Goal: Task Accomplishment & Management: Use online tool/utility

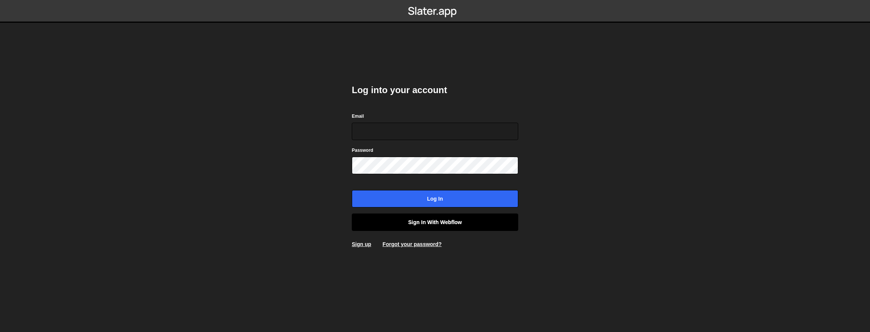
type input "contact@muratdesigns.com"
click at [419, 221] on link "Sign in with Webflow" at bounding box center [435, 221] width 166 height 17
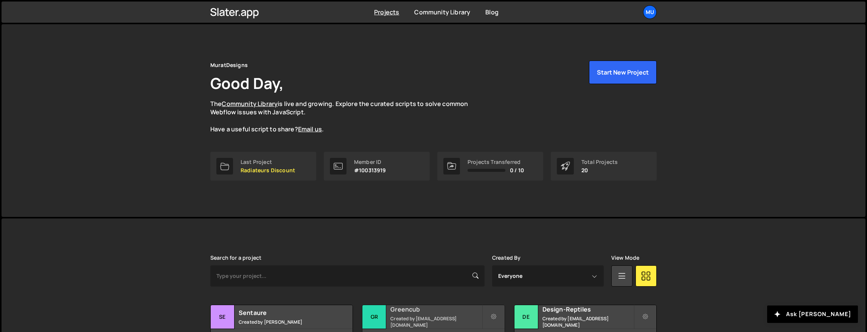
scroll to position [161, 0]
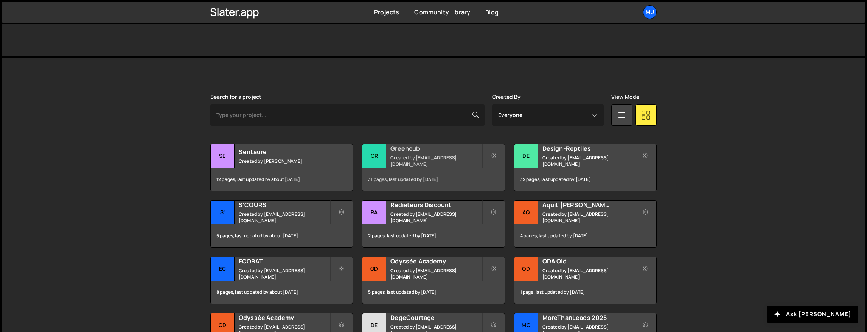
click at [411, 148] on h2 "Greencub" at bounding box center [436, 148] width 91 height 8
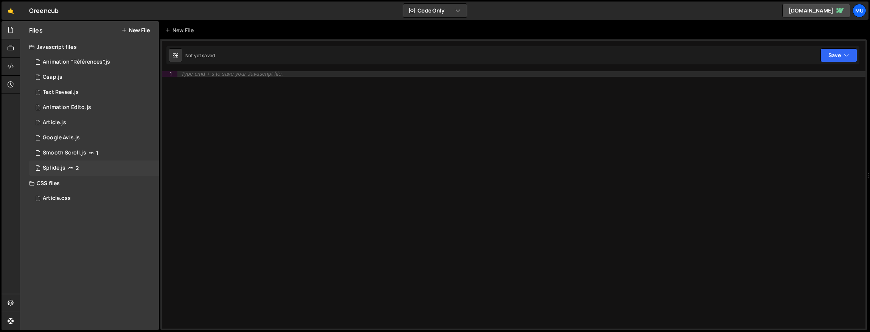
click at [145, 173] on div "1 Splide.js 2" at bounding box center [94, 167] width 130 height 15
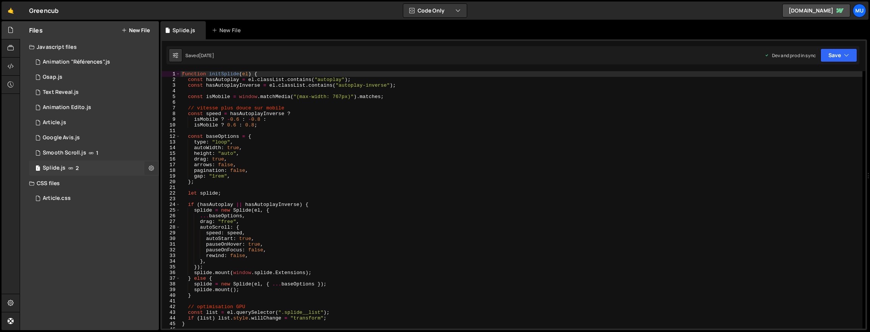
click at [149, 166] on icon at bounding box center [151, 167] width 5 height 7
type input "Splide"
radio input "true"
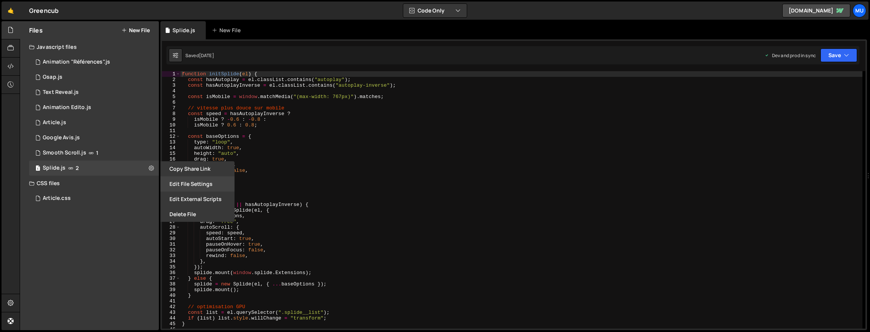
click at [185, 185] on button "Edit File Settings" at bounding box center [197, 183] width 74 height 15
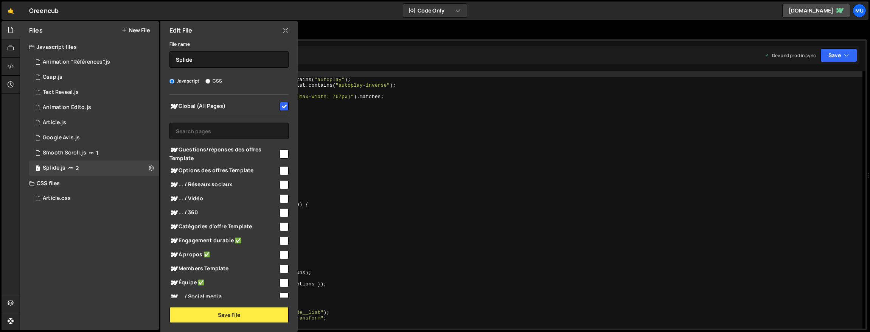
scroll to position [5, 0]
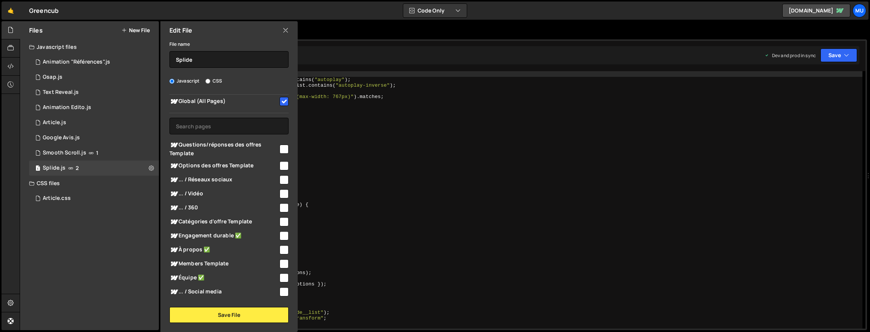
click at [248, 100] on span "Global (All Pages)" at bounding box center [224, 101] width 109 height 9
checkbox input "false"
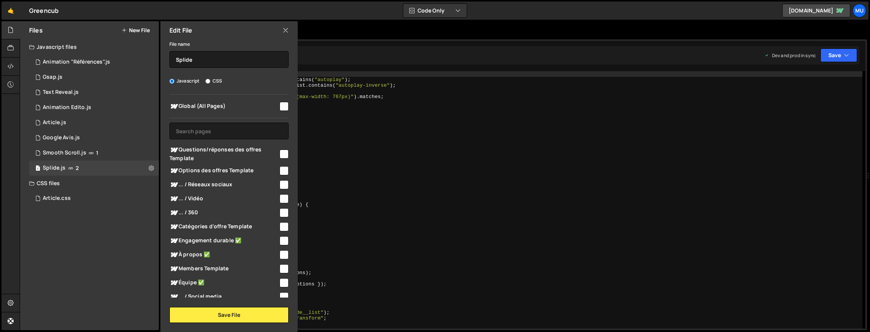
click at [222, 154] on span "Questions/réponses des offres Template" at bounding box center [224, 153] width 109 height 17
checkbox input "true"
click at [213, 171] on span "Options des offres Template" at bounding box center [224, 170] width 109 height 9
checkbox input "true"
click at [212, 184] on span "... / Réseaux sociaux" at bounding box center [224, 184] width 109 height 9
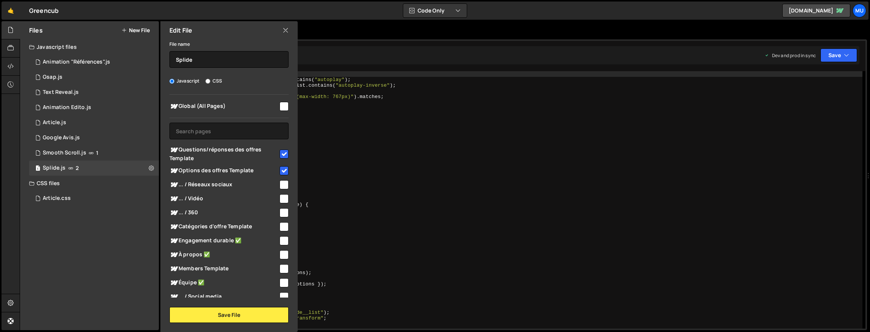
checkbox input "true"
drag, startPoint x: 207, startPoint y: 197, endPoint x: 203, endPoint y: 207, distance: 10.8
click at [207, 197] on span "... / Vidéo" at bounding box center [224, 198] width 109 height 9
checkbox input "true"
click at [197, 216] on span "... / 360" at bounding box center [224, 212] width 109 height 9
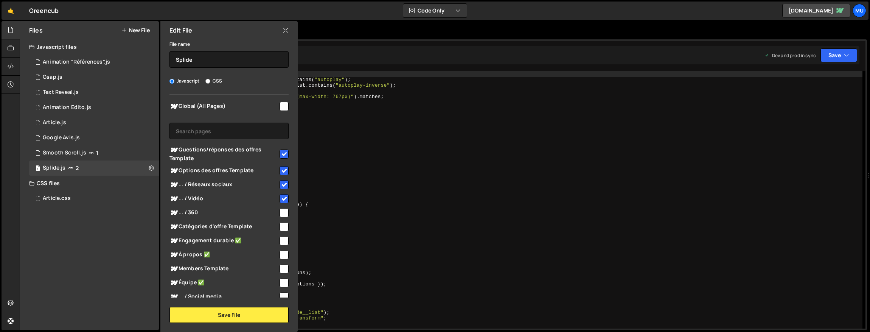
checkbox input "true"
click at [196, 227] on span "Catégories d'offre Template" at bounding box center [224, 226] width 109 height 9
checkbox input "true"
click at [202, 243] on span "Engagement durable ✅" at bounding box center [224, 240] width 109 height 9
checkbox input "true"
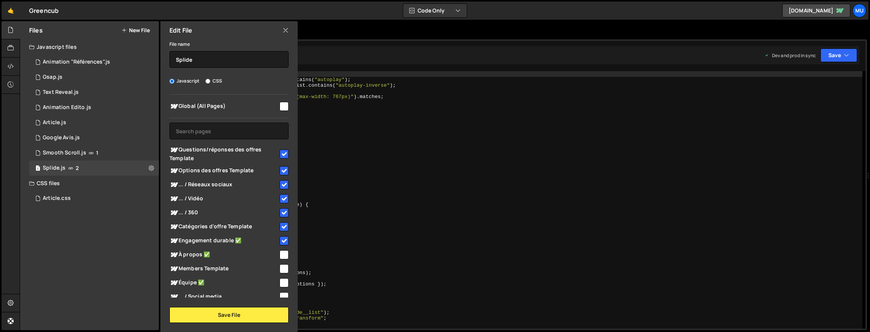
drag, startPoint x: 204, startPoint y: 256, endPoint x: 204, endPoint y: 261, distance: 5.3
click at [204, 256] on span "À propos ✅" at bounding box center [224, 254] width 109 height 9
checkbox input "true"
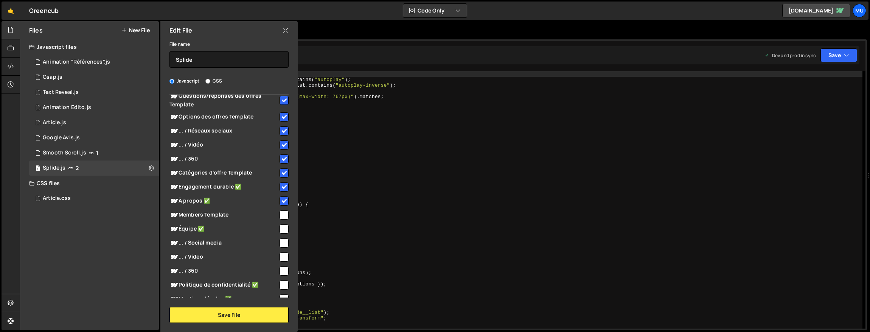
click at [210, 218] on span "Members Template" at bounding box center [224, 214] width 109 height 9
checkbox input "true"
click at [207, 229] on span "Équipe ✅" at bounding box center [224, 228] width 109 height 9
checkbox input "true"
drag, startPoint x: 205, startPoint y: 238, endPoint x: 205, endPoint y: 253, distance: 14.4
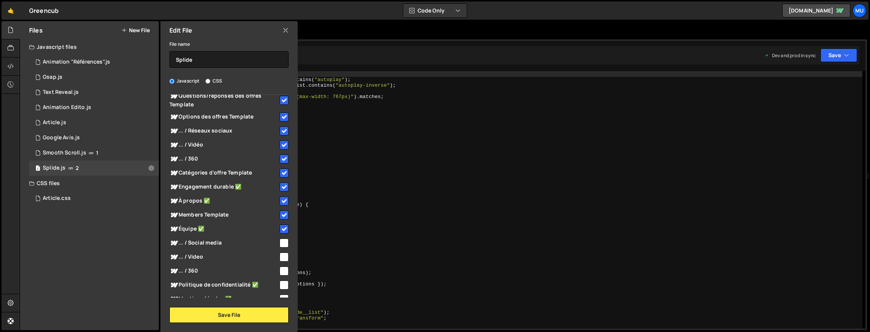
click at [205, 238] on span "... / Social media" at bounding box center [224, 242] width 109 height 9
checkbox input "true"
click at [205, 261] on div "... / Video" at bounding box center [229, 257] width 119 height 14
click at [204, 274] on span "... / 360" at bounding box center [224, 270] width 109 height 9
checkbox input "true"
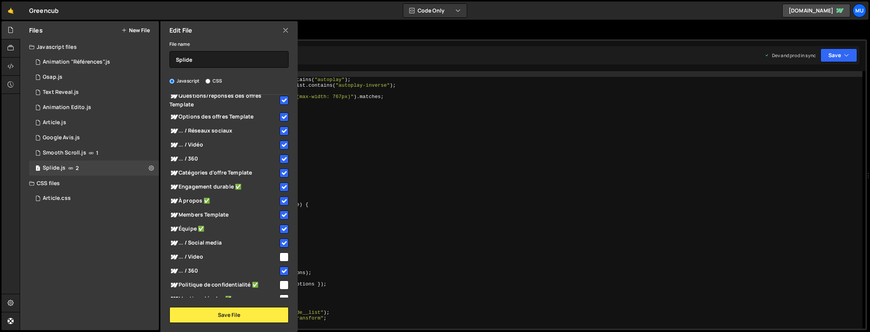
scroll to position [146, 0]
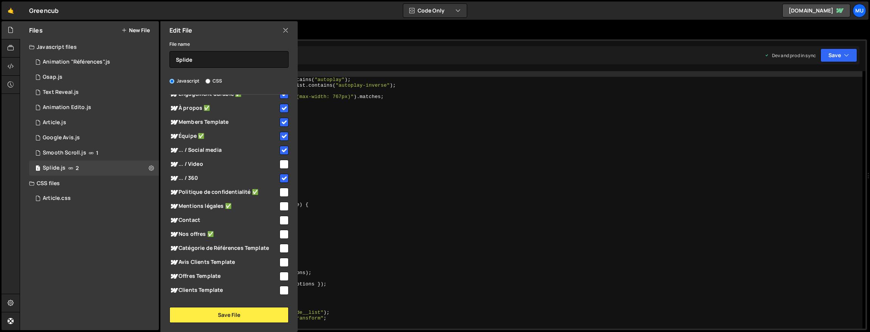
click at [225, 162] on span "... / Video" at bounding box center [224, 164] width 109 height 9
checkbox input "true"
click at [221, 192] on span "Politique de confidentialité ✅" at bounding box center [224, 192] width 109 height 9
checkbox input "true"
click at [221, 208] on span "Mentions légales ✅" at bounding box center [224, 206] width 109 height 9
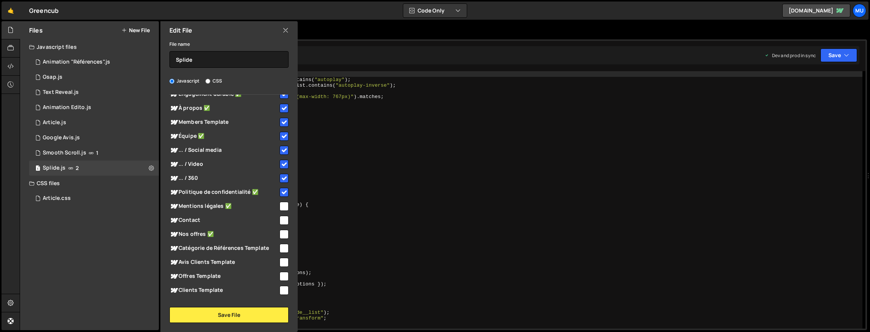
checkbox input "true"
click at [219, 217] on span "Contact" at bounding box center [224, 220] width 109 height 9
checkbox input "true"
click at [214, 233] on span "Nos offres ✅" at bounding box center [224, 234] width 109 height 9
checkbox input "true"
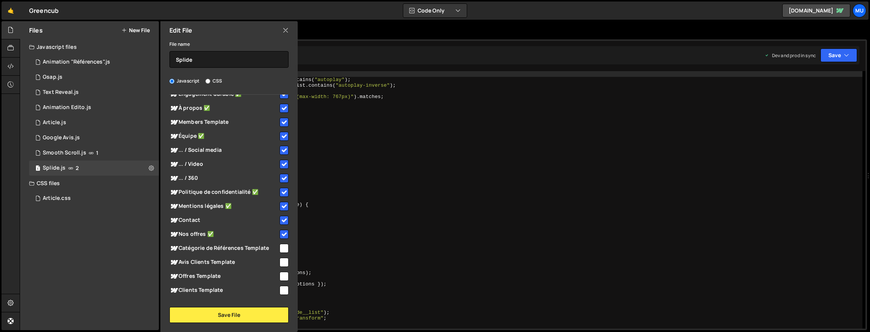
click at [215, 244] on span "Catégorie de Références Template" at bounding box center [224, 248] width 109 height 9
checkbox input "true"
click at [215, 261] on span "Avis Clients Template" at bounding box center [224, 262] width 109 height 9
checkbox input "true"
drag, startPoint x: 214, startPoint y: 273, endPoint x: 214, endPoint y: 279, distance: 6.1
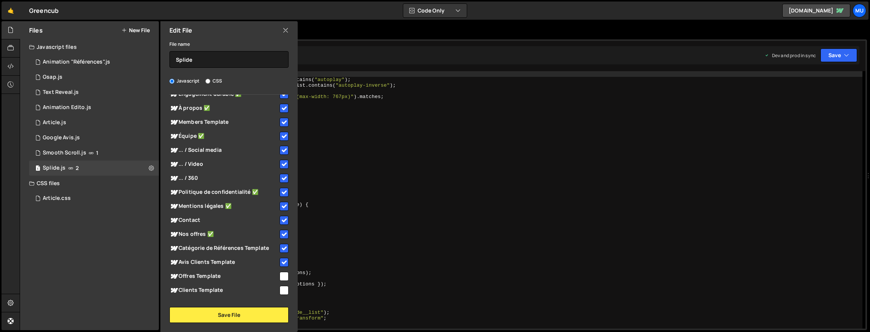
click at [214, 274] on span "Offres Template" at bounding box center [224, 276] width 109 height 9
checkbox input "true"
click at [212, 291] on span "Clients Template" at bounding box center [224, 290] width 109 height 9
checkbox input "true"
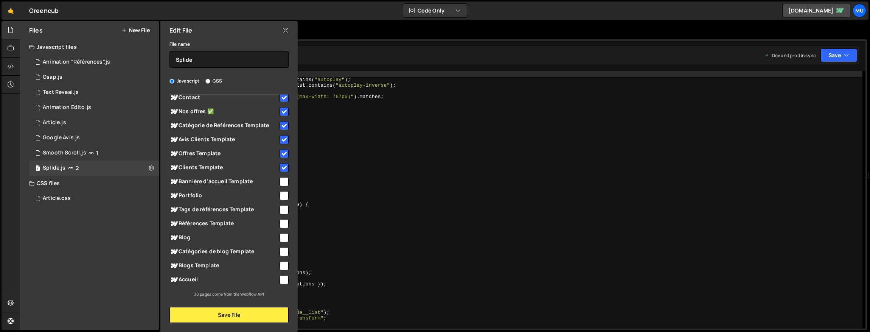
click at [215, 157] on span "Offres Template" at bounding box center [224, 153] width 109 height 9
checkbox input "false"
click at [208, 180] on span "Bannière d'accueil Template" at bounding box center [224, 181] width 109 height 9
checkbox input "true"
click at [202, 194] on span "Portfolio" at bounding box center [224, 195] width 109 height 9
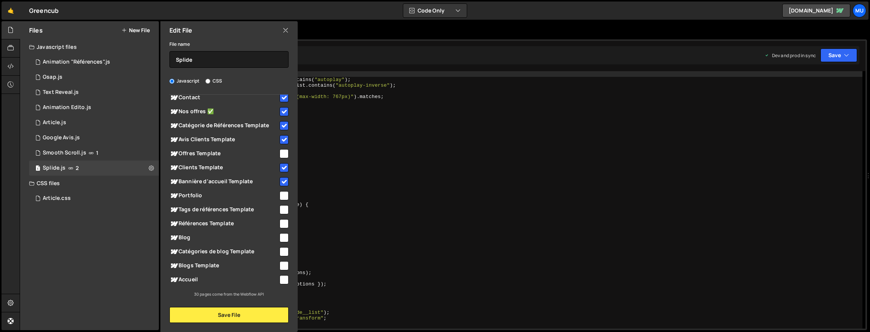
checkbox input "true"
drag, startPoint x: 200, startPoint y: 204, endPoint x: 199, endPoint y: 214, distance: 10.0
click at [200, 204] on div "Tags de références Template" at bounding box center [229, 209] width 119 height 14
click at [198, 221] on span "Références Template" at bounding box center [224, 223] width 109 height 9
checkbox input "true"
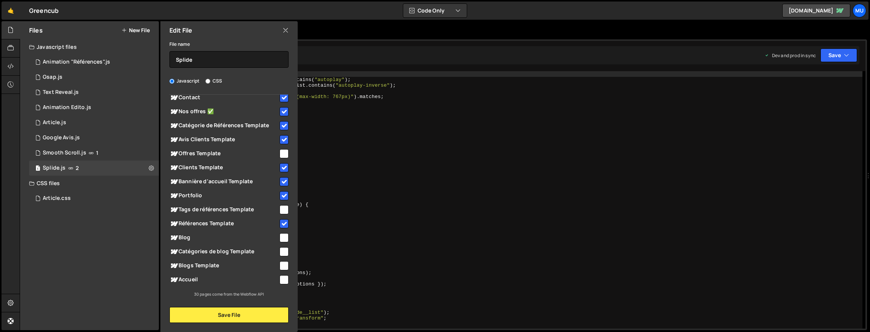
click at [203, 205] on span "Tags de références Template" at bounding box center [224, 209] width 109 height 9
checkbox input "true"
click at [200, 243] on div "Blog" at bounding box center [229, 237] width 119 height 14
click at [197, 237] on span "Blog" at bounding box center [224, 237] width 109 height 9
checkbox input "true"
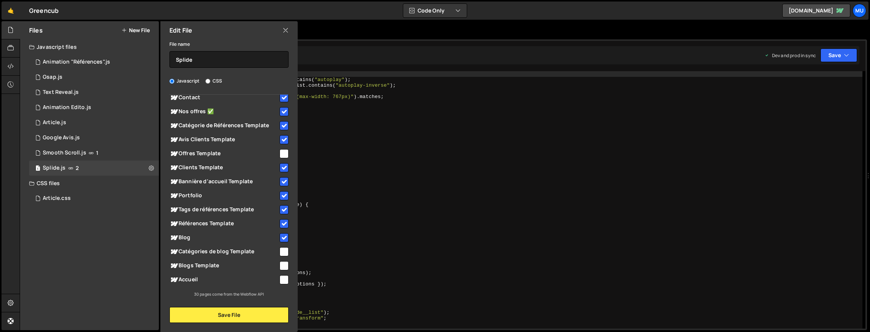
click at [196, 255] on span "Catégories de blog Template" at bounding box center [224, 251] width 109 height 9
checkbox input "true"
click at [198, 274] on div "Accueil" at bounding box center [229, 279] width 119 height 14
click at [198, 282] on span "Accueil" at bounding box center [224, 279] width 109 height 9
checkbox input "true"
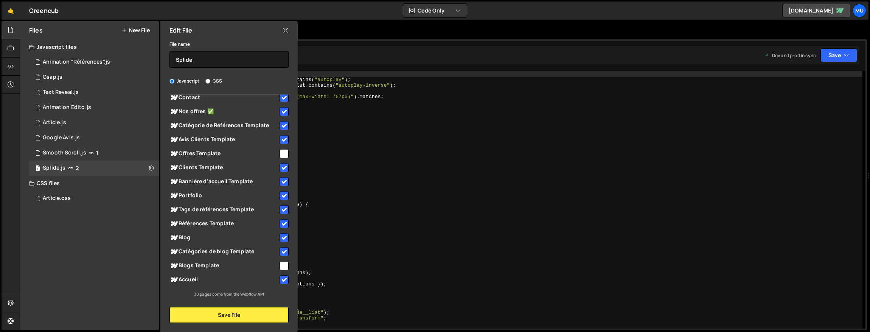
click at [206, 266] on span "Blogs Template" at bounding box center [224, 265] width 109 height 9
checkbox input "true"
click at [217, 314] on button "Save File" at bounding box center [229, 315] width 119 height 16
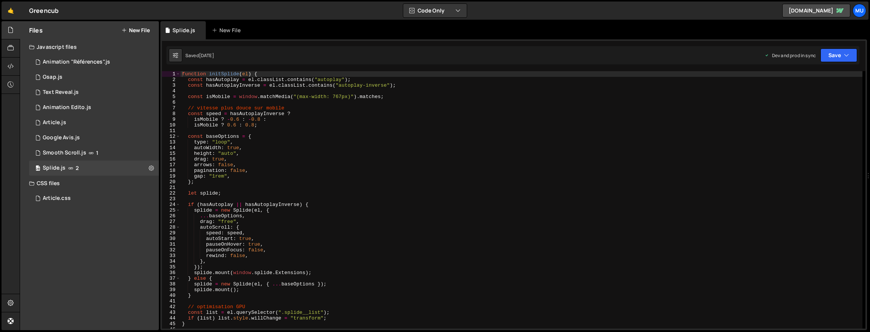
click at [387, 199] on div "function initSplide ( el ) { const hasAutoplay = el . classList . contains ( "a…" at bounding box center [521, 205] width 682 height 269
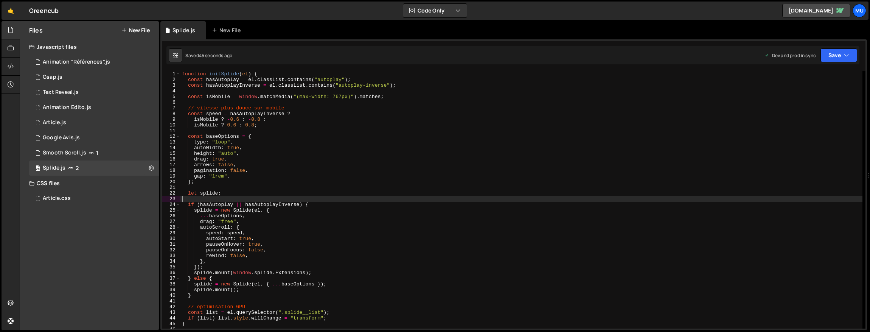
click at [364, 159] on div "function initSplide ( el ) { const hasAutoplay = el . classList . contains ( "a…" at bounding box center [521, 205] width 682 height 269
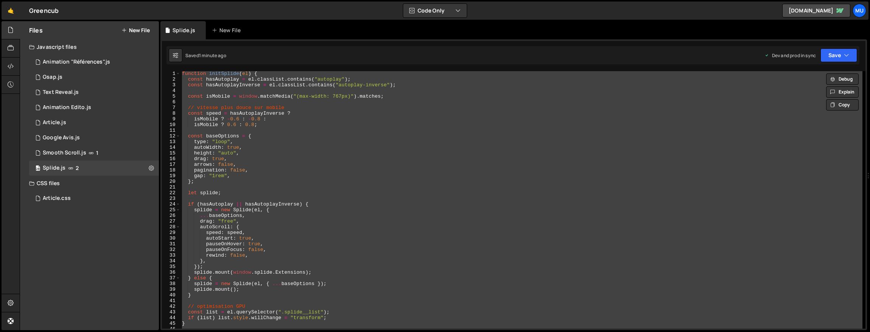
scroll to position [0, 0]
click at [364, 165] on div "function initSplide ( el ) { const hasAutoplay = el . classList . contains ( "a…" at bounding box center [521, 199] width 682 height 257
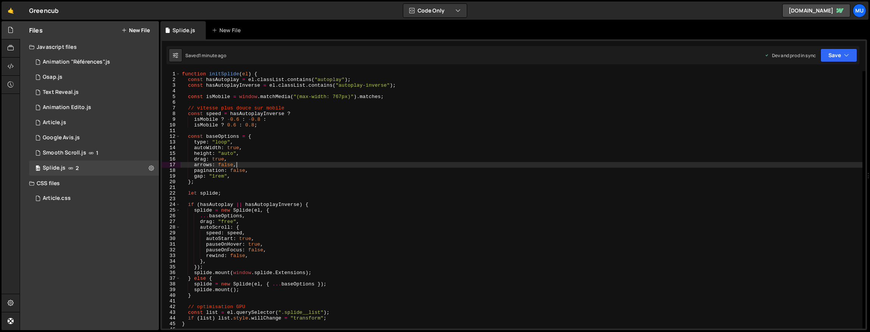
click at [353, 177] on div "function initSplide ( el ) { const hasAutoplay = el . classList . contains ( "a…" at bounding box center [521, 205] width 682 height 269
type textarea "gap: "1rem","
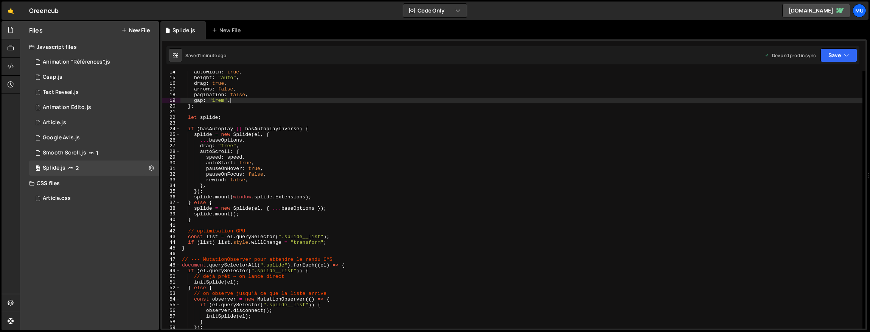
scroll to position [125, 0]
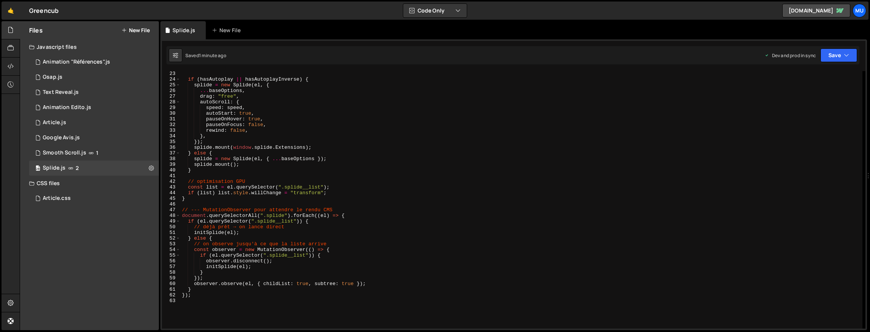
click at [147, 30] on button "New File" at bounding box center [135, 30] width 28 height 6
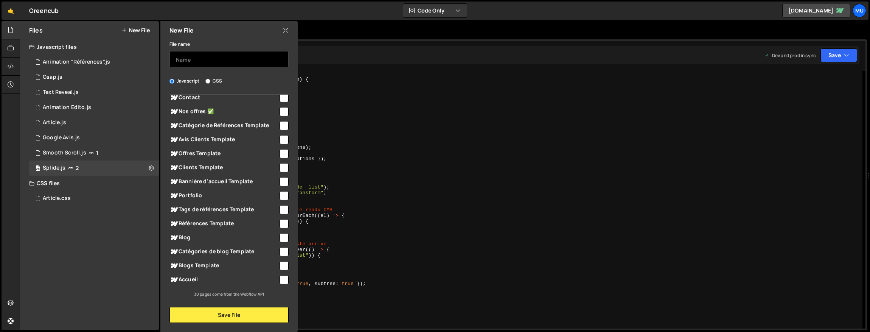
click at [259, 58] on input "text" at bounding box center [229, 59] width 119 height 17
click at [286, 29] on icon at bounding box center [286, 30] width 6 height 8
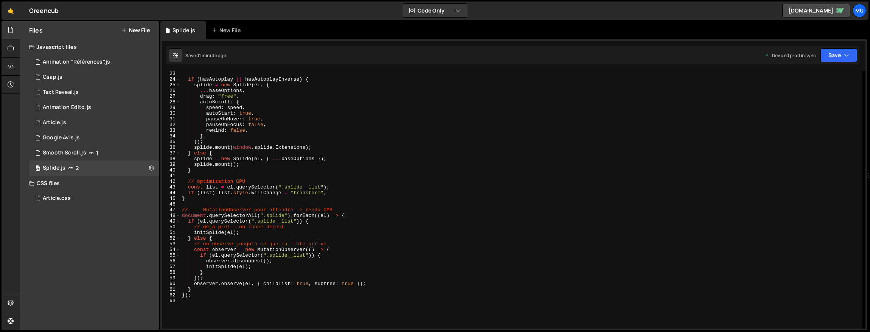
click at [136, 28] on button "New File" at bounding box center [135, 30] width 28 height 6
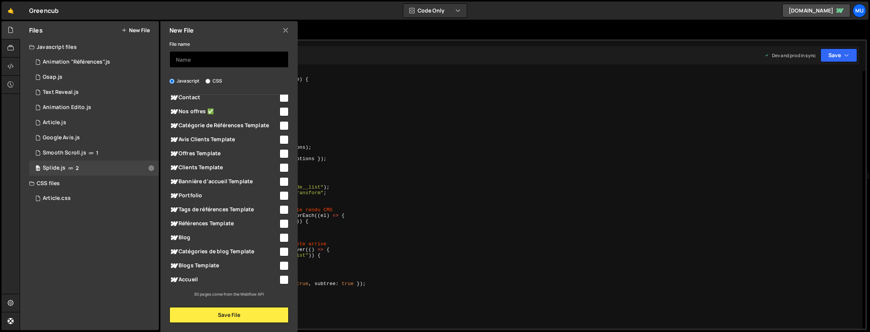
click at [205, 58] on input "text" at bounding box center [229, 59] width 119 height 17
type input "Splide "Offres" CMS"
click at [236, 318] on button "Save File" at bounding box center [229, 315] width 119 height 16
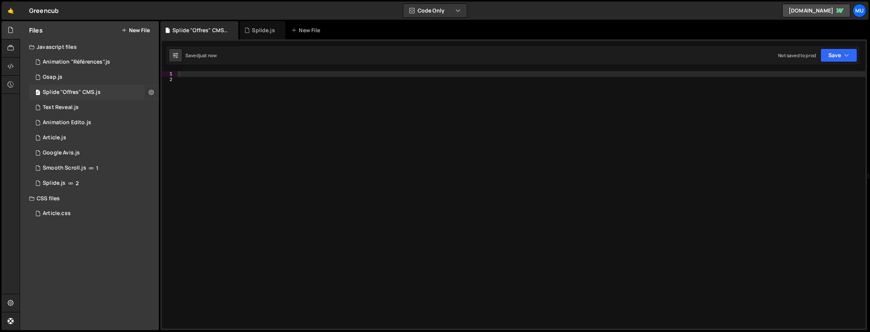
click at [151, 87] on button at bounding box center [152, 93] width 14 height 14
type input "Splide"
radio input "true"
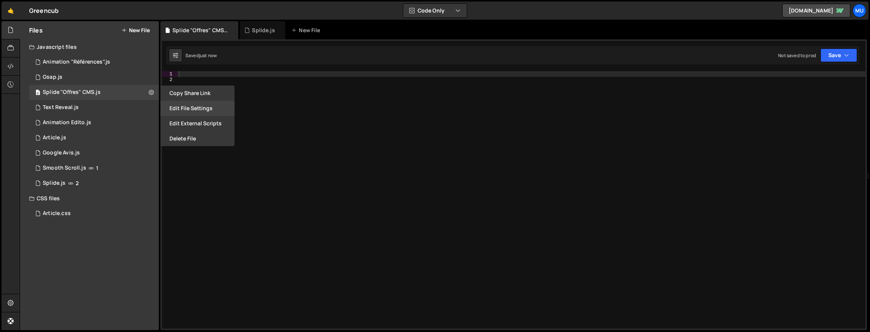
click at [181, 110] on button "Edit File Settings" at bounding box center [197, 108] width 74 height 15
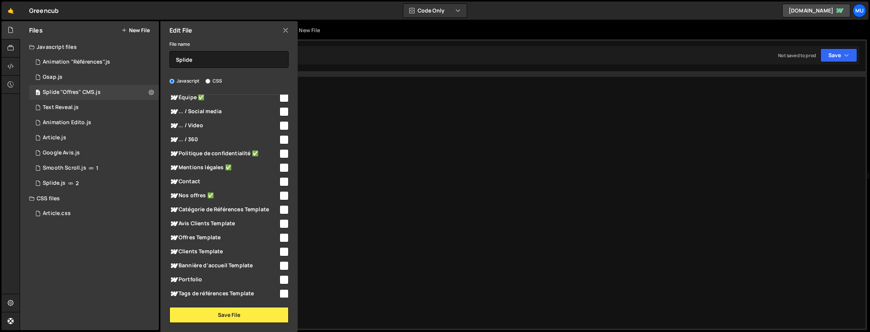
scroll to position [190, 0]
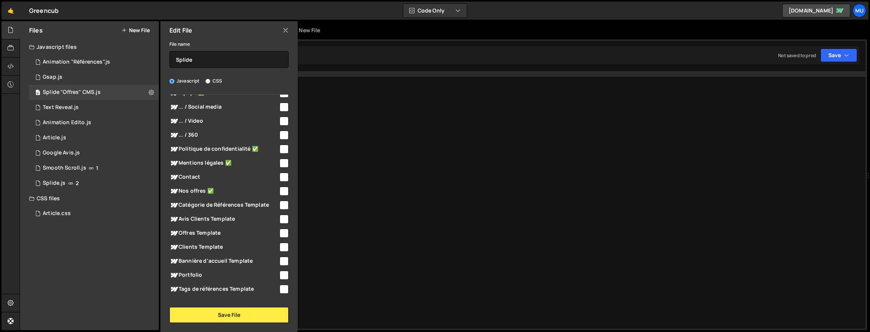
drag, startPoint x: 214, startPoint y: 233, endPoint x: 216, endPoint y: 273, distance: 40.1
click at [214, 233] on span "Offres Template" at bounding box center [224, 233] width 109 height 9
checkbox input "true"
click at [216, 315] on button "Save File" at bounding box center [229, 315] width 119 height 16
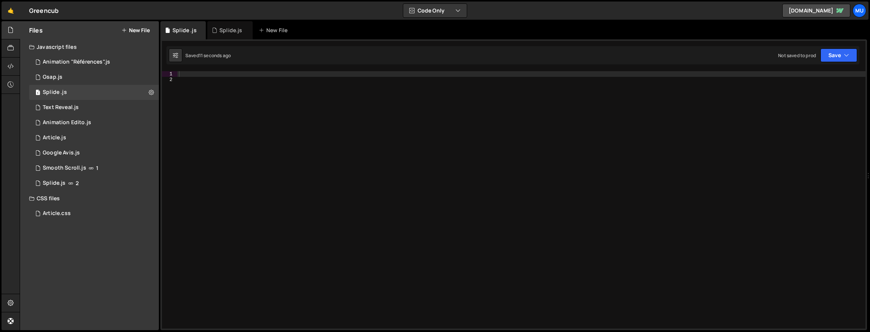
click at [548, 167] on div at bounding box center [521, 205] width 688 height 269
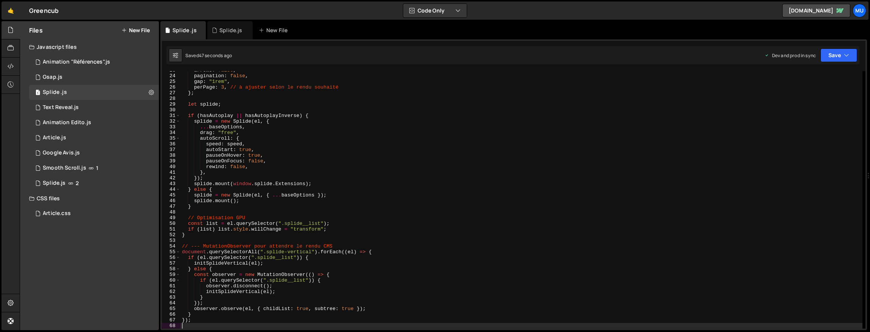
click at [523, 214] on div "arrows : false , pagination : false , gap : "1rem" , perPage : 3 , // à ajuster…" at bounding box center [521, 201] width 682 height 269
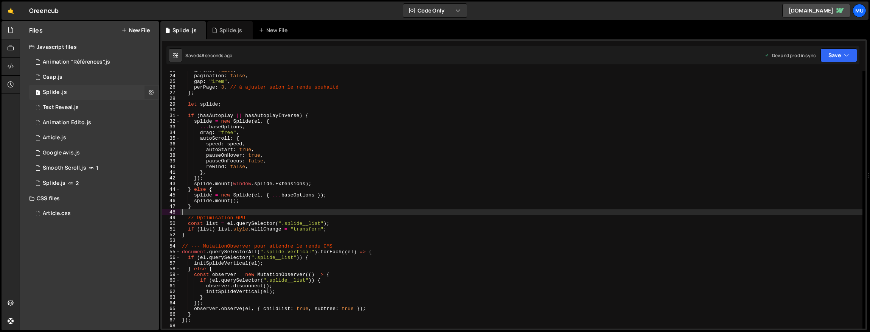
click at [151, 90] on icon at bounding box center [151, 92] width 5 height 7
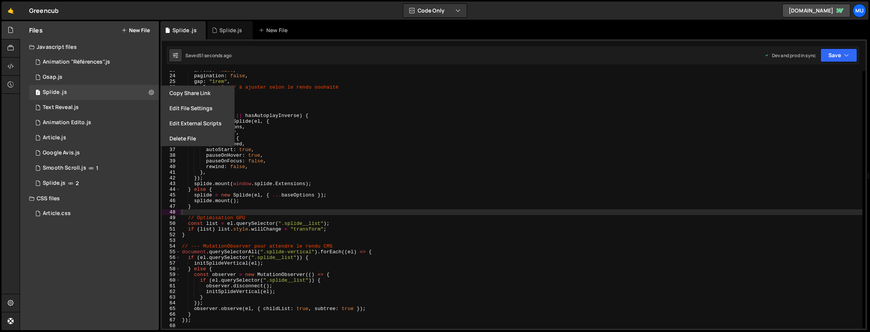
click at [378, 157] on div "arrows : false , pagination : false , gap : "1rem" , perPage : 3 , // à ajuster…" at bounding box center [521, 201] width 682 height 269
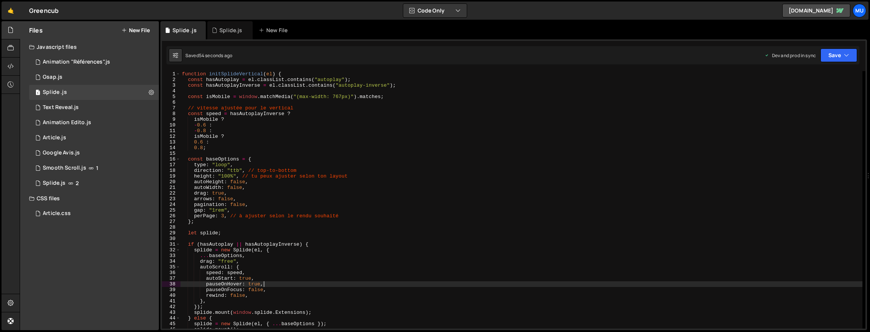
scroll to position [255, 0]
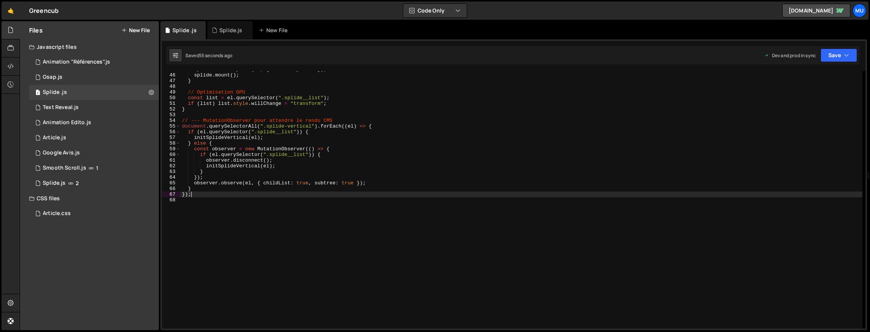
click at [308, 195] on div "splide = new Splide ( el , { ... baseOptions }) ; splide . mount ( ) ; } // Opt…" at bounding box center [521, 201] width 682 height 269
type textarea "});"
click at [105, 177] on div "0 Splide.js 2" at bounding box center [94, 183] width 130 height 15
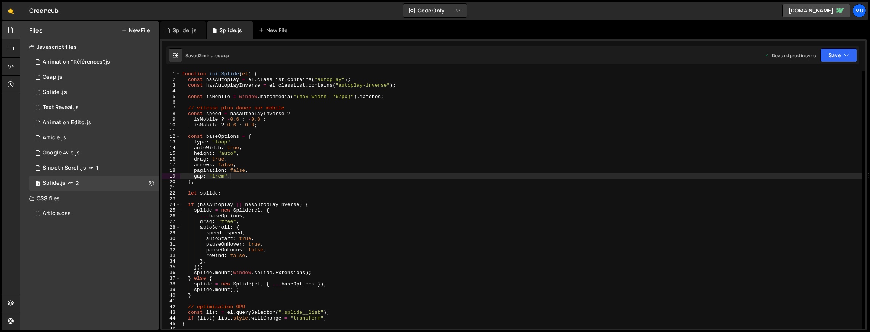
scroll to position [226, 0]
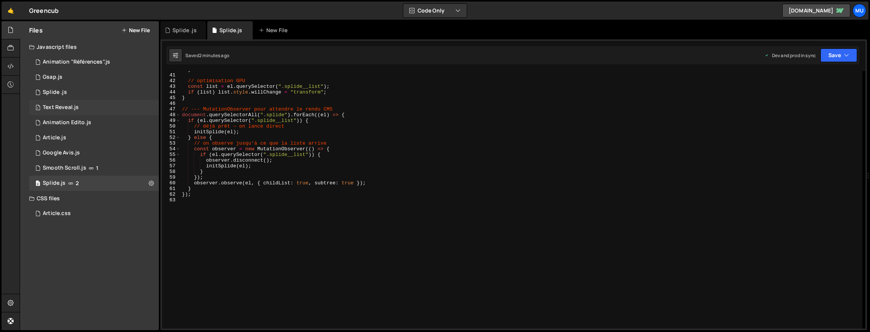
click at [81, 112] on div "1 Text Reveal.js 0" at bounding box center [94, 107] width 130 height 15
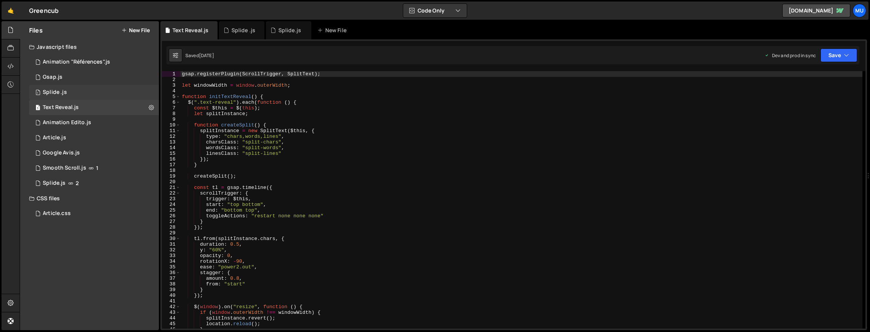
click at [79, 92] on div "1 Splide .js 0" at bounding box center [94, 92] width 130 height 15
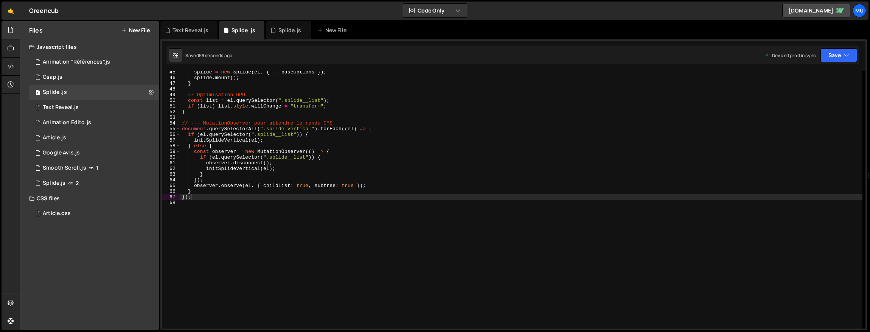
click at [238, 210] on div "splide = new Splide ( el , { ... baseOptions }) ; splide . mount ( ) ; } // Opt…" at bounding box center [521, 203] width 682 height 269
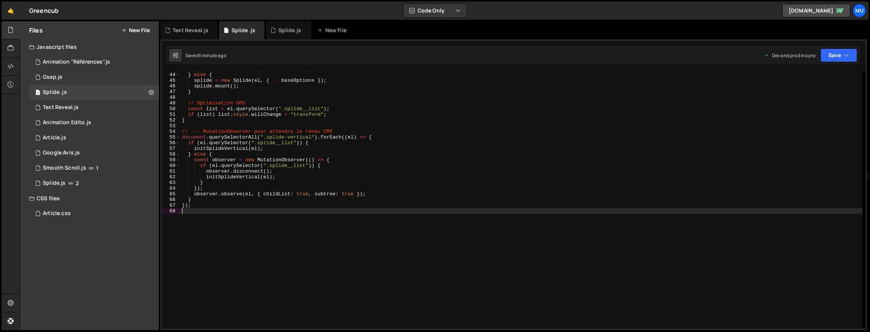
scroll to position [243, 0]
click at [152, 90] on icon at bounding box center [151, 92] width 5 height 7
type input "Splide"
radio input "true"
checkbox input "true"
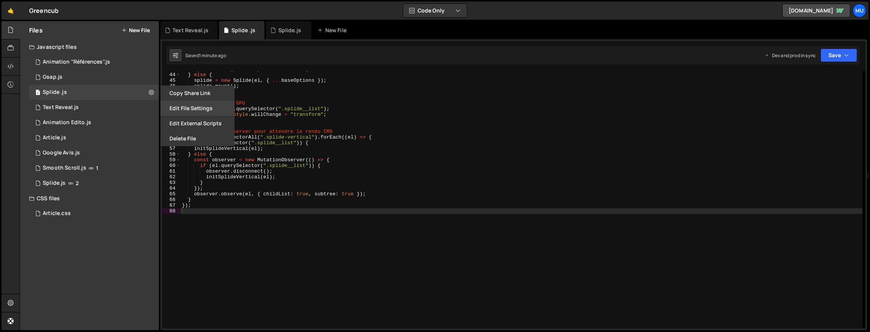
click at [189, 107] on button "Edit File Settings" at bounding box center [197, 108] width 74 height 15
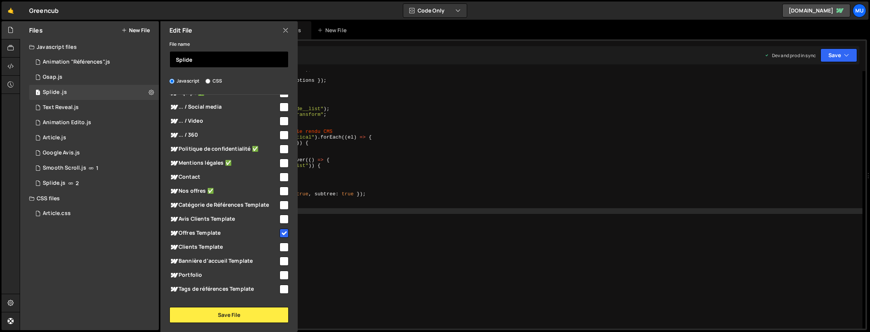
click at [237, 58] on input "Splide" at bounding box center [229, 59] width 119 height 17
type input "Splide "Offres""
drag, startPoint x: 229, startPoint y: 311, endPoint x: 199, endPoint y: 253, distance: 65.2
click at [229, 311] on button "Save File" at bounding box center [229, 315] width 119 height 16
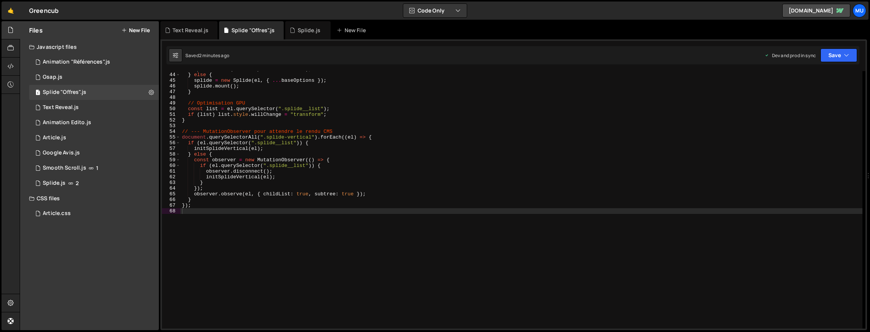
click at [280, 244] on div "splide . mount ( window . splide . Extensions ) ; } else { splide = new Splide …" at bounding box center [521, 200] width 682 height 269
click at [6, 6] on link "🤙" at bounding box center [11, 11] width 19 height 18
click at [303, 148] on div "splide . mount ( window . splide . Extensions ) ; } else { splide = new Splide …" at bounding box center [521, 200] width 682 height 269
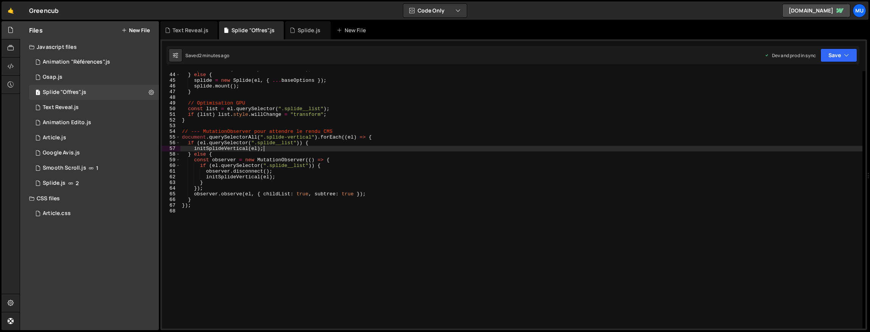
type textarea "});"
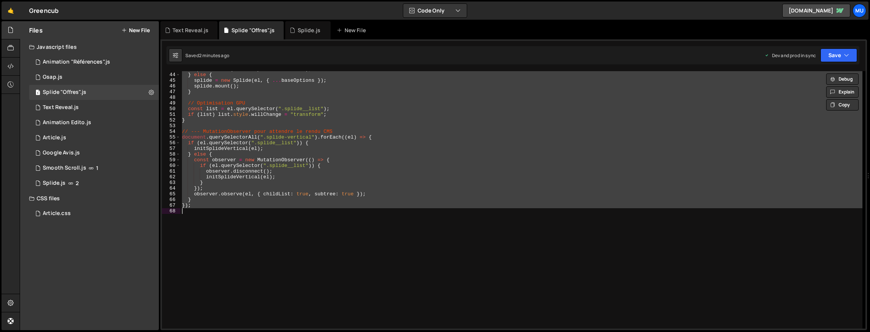
paste textarea
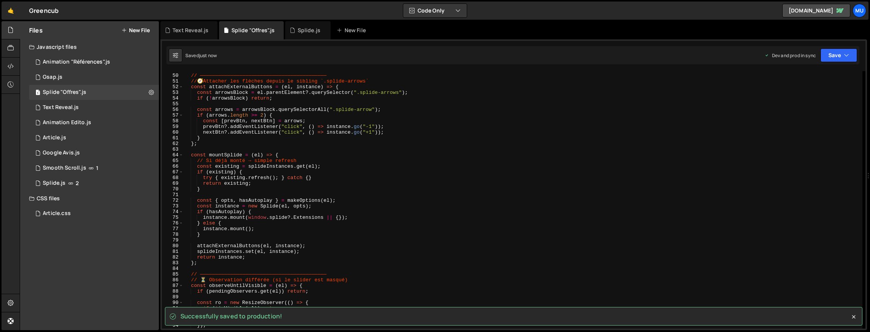
scroll to position [113, 0]
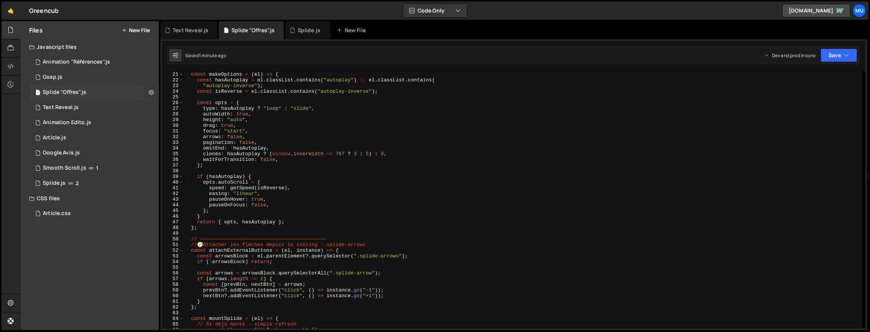
click at [147, 90] on button at bounding box center [152, 93] width 14 height 14
type input "Splide "Offres""
radio input "true"
checkbox input "true"
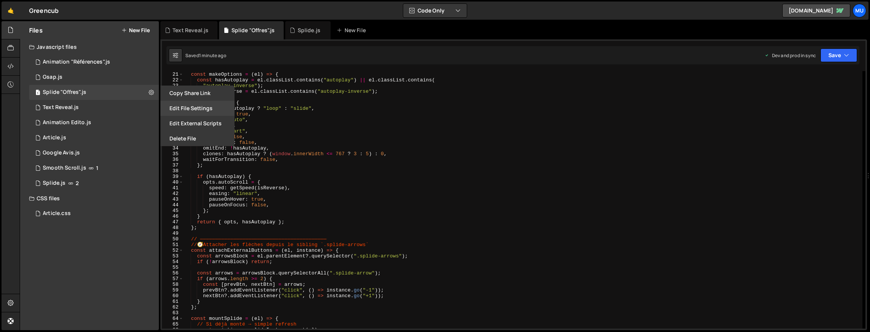
click at [190, 109] on button "Edit File Settings" at bounding box center [197, 108] width 74 height 15
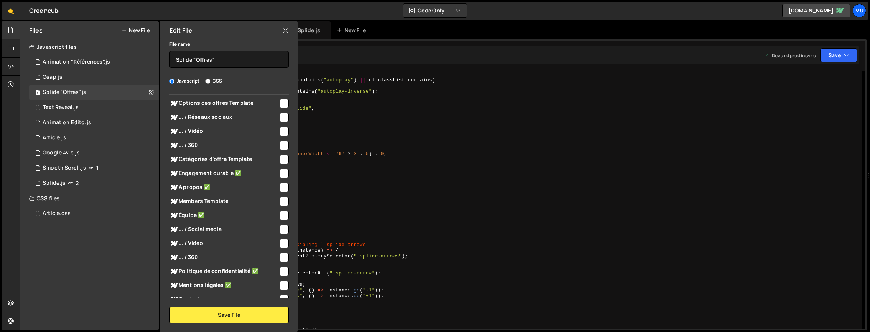
scroll to position [163, 0]
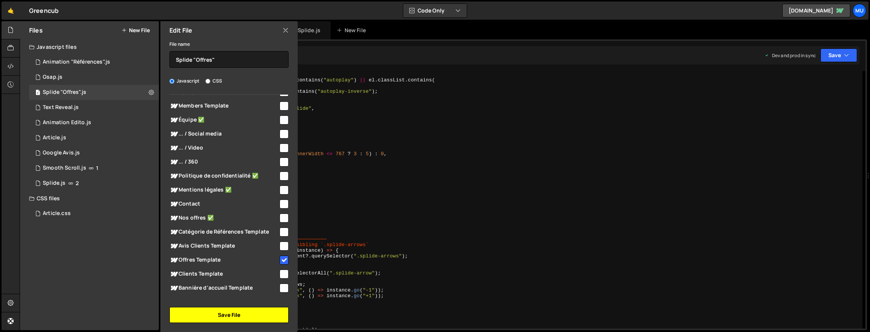
click at [236, 312] on button "Save File" at bounding box center [229, 315] width 119 height 16
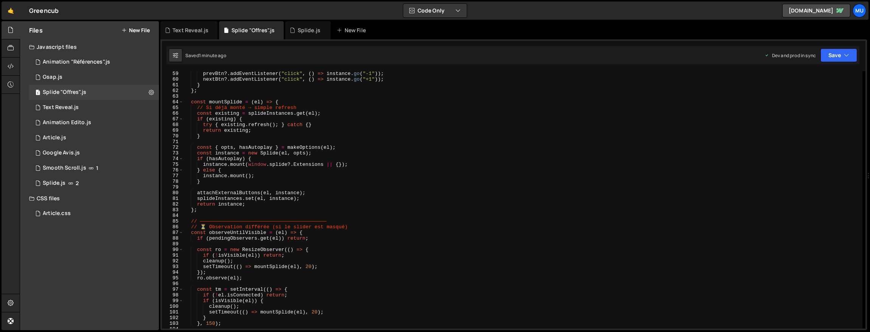
scroll to position [753, 0]
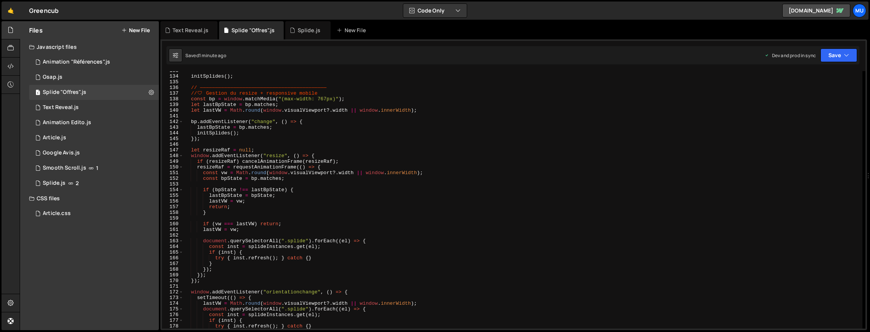
click at [334, 216] on div "initSplides ( ) ; // —————————————————————————————————————————— // 🛡 ️ Gestion …" at bounding box center [523, 202] width 679 height 269
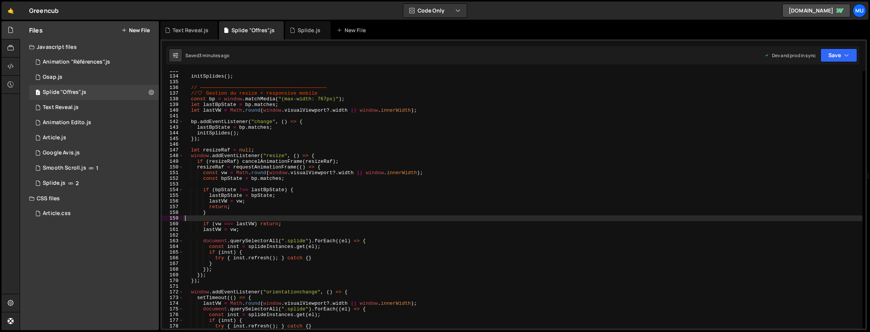
click at [453, 172] on div "initSplides ( ) ; // —————————————————————————————————————————— // 🛡 ️ Gestion …" at bounding box center [523, 202] width 679 height 269
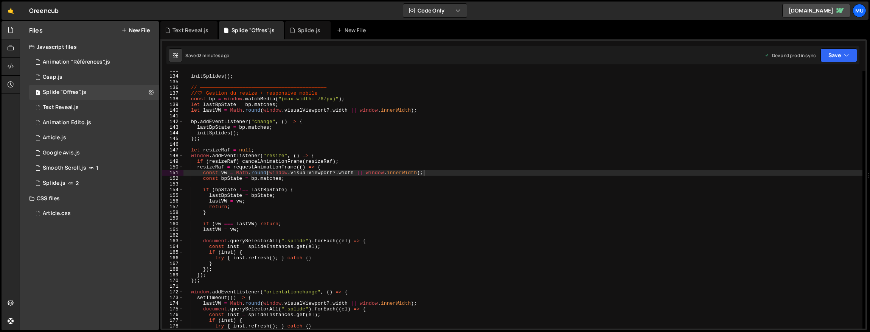
type textarea "})();"
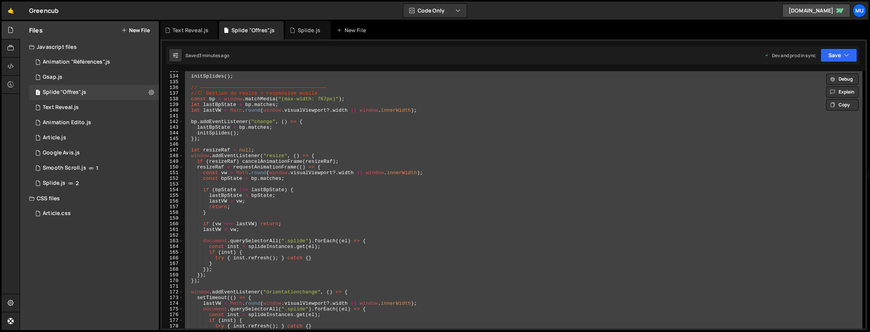
paste textarea
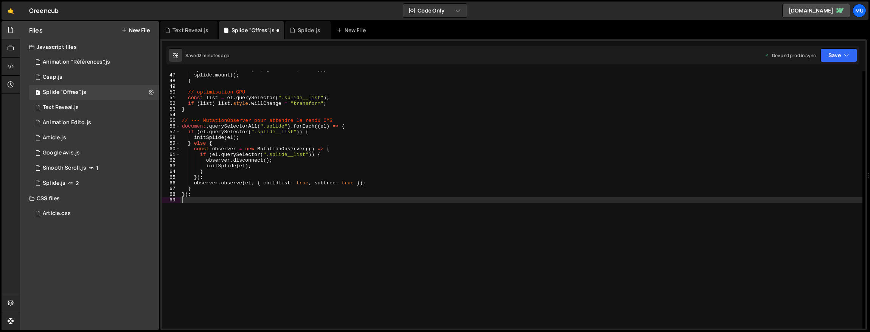
click at [439, 156] on div "splide = new Splide ( el , { ... baseOptions }) ; splide . mount ( ) ; } // opt…" at bounding box center [521, 201] width 682 height 269
type textarea "if (el.querySelector(".splide__list")) {"
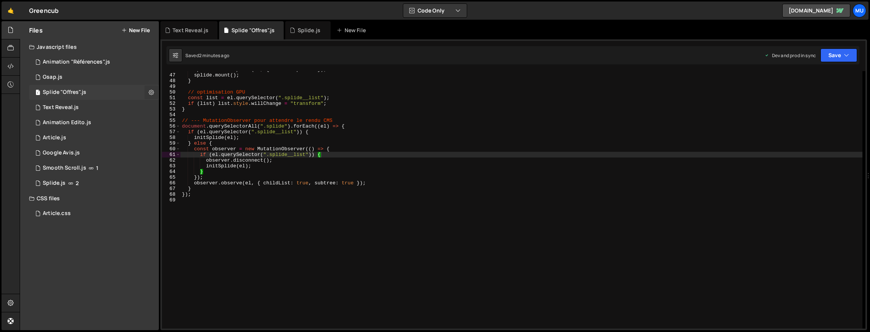
click at [150, 91] on icon at bounding box center [151, 92] width 5 height 7
type input "Splide "Offres""
radio input "true"
checkbox input "true"
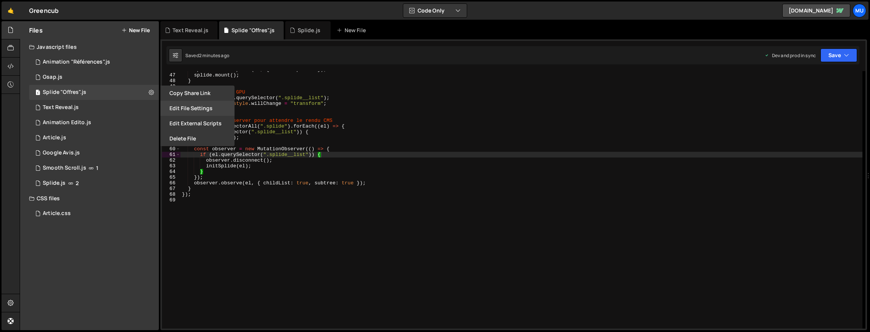
click at [179, 113] on button "Edit File Settings" at bounding box center [197, 108] width 74 height 15
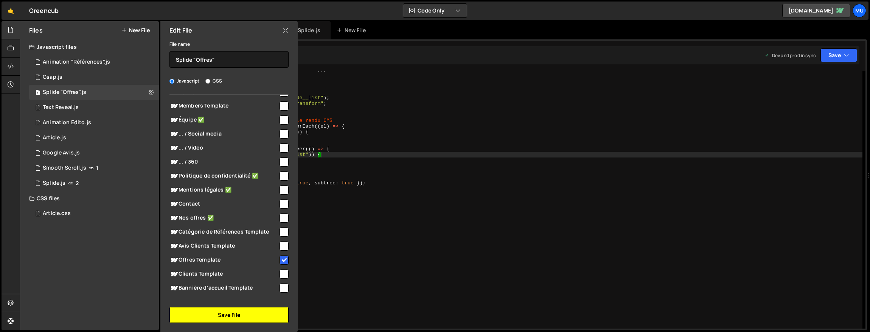
click at [254, 313] on button "Save File" at bounding box center [229, 315] width 119 height 16
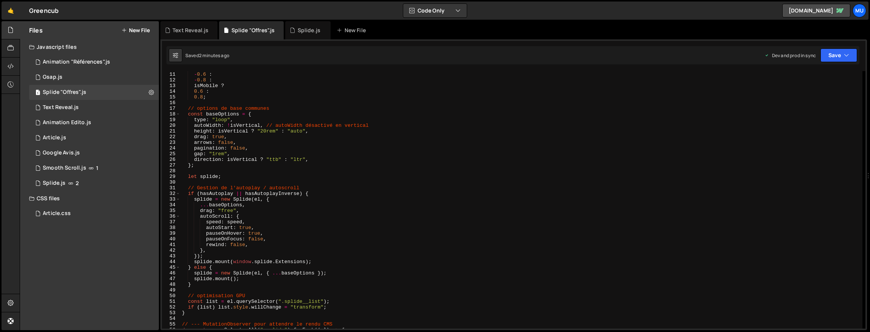
scroll to position [161, 0]
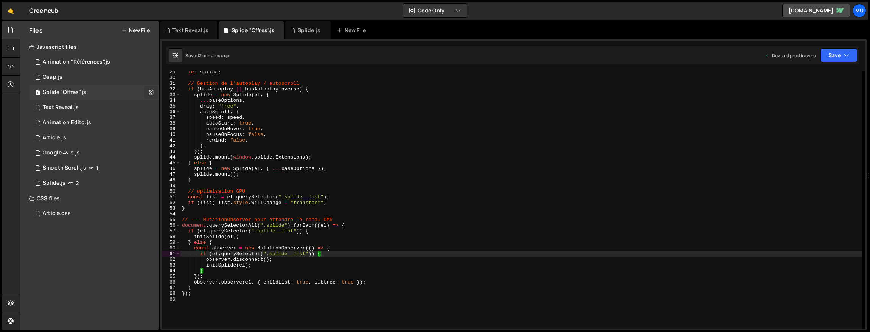
click at [152, 90] on icon at bounding box center [151, 92] width 5 height 7
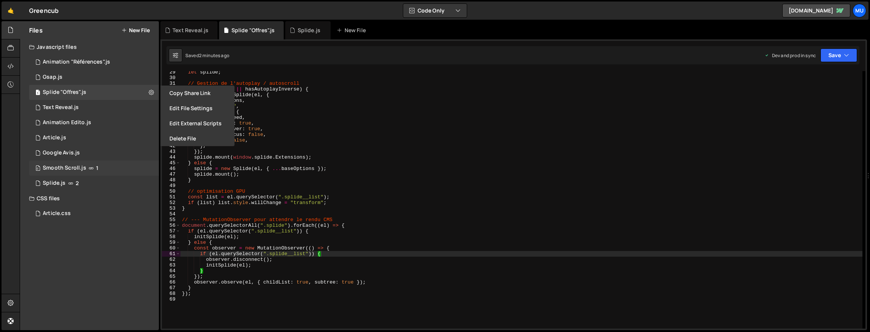
click at [148, 168] on div "0 Smooth Scroll.js 1" at bounding box center [94, 167] width 130 height 15
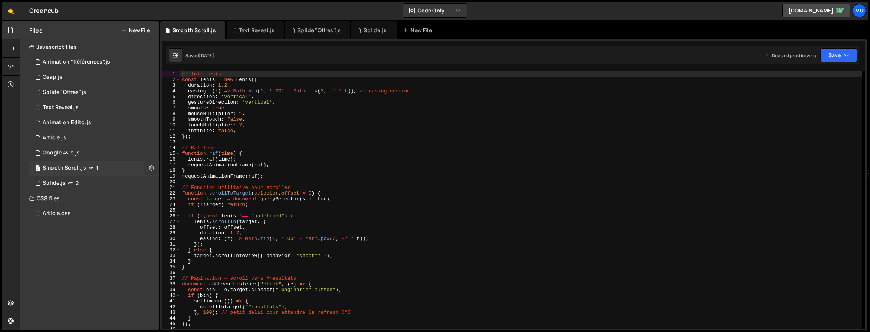
click at [151, 168] on icon at bounding box center [151, 167] width 5 height 7
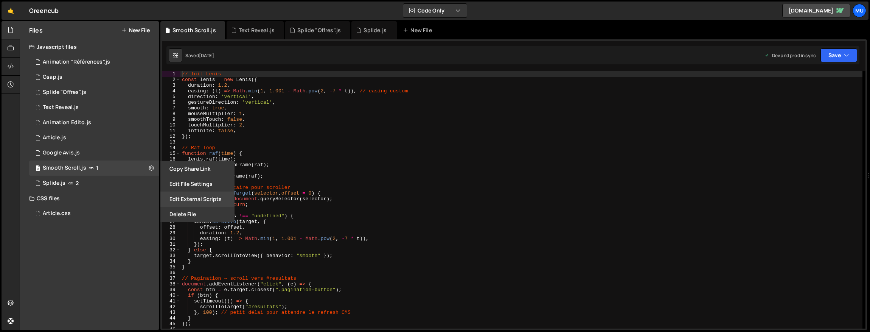
click at [192, 193] on button "Edit External Scripts" at bounding box center [197, 198] width 74 height 15
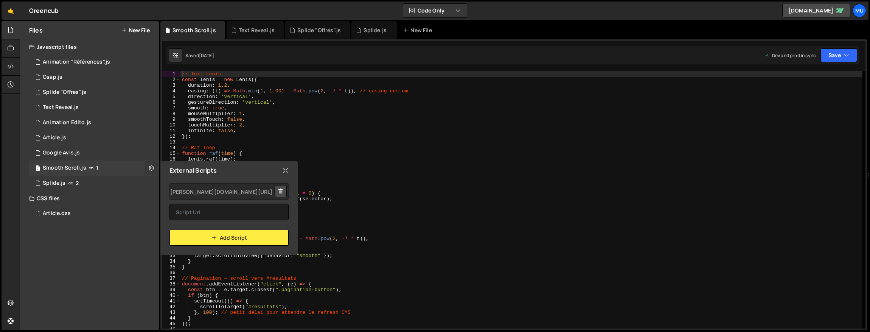
click at [149, 170] on icon at bounding box center [151, 167] width 5 height 7
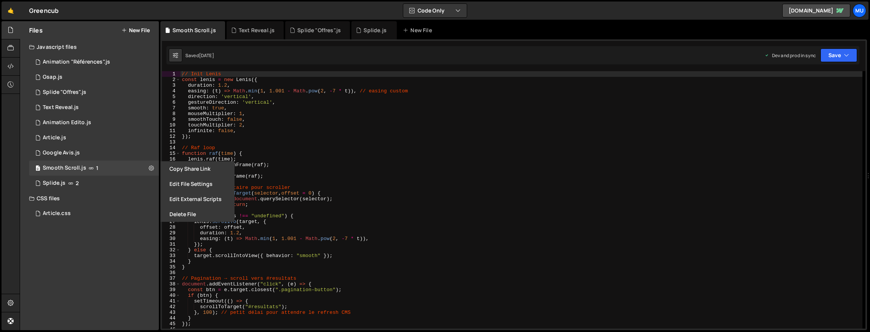
click at [192, 202] on button "Edit External Scripts" at bounding box center [197, 198] width 74 height 15
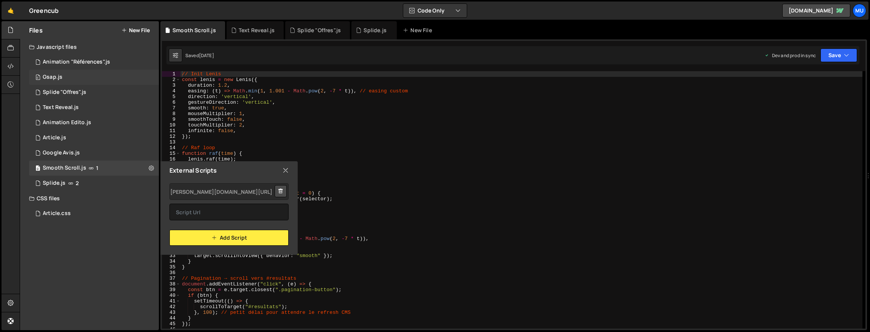
click at [109, 78] on div "0 Gsap.js 0" at bounding box center [94, 77] width 130 height 15
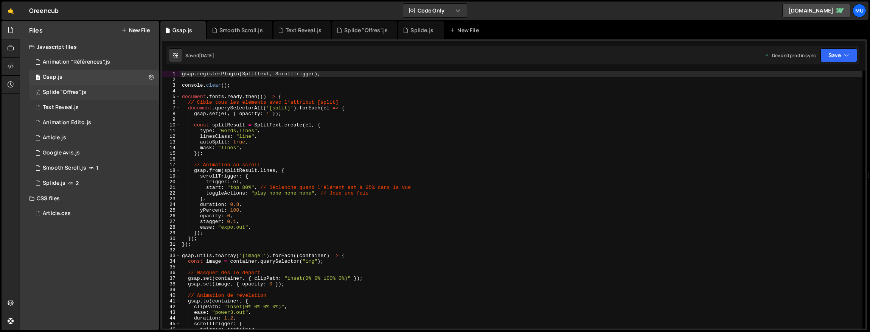
click at [137, 93] on div "1 Splide "Offres".js 0" at bounding box center [94, 92] width 130 height 15
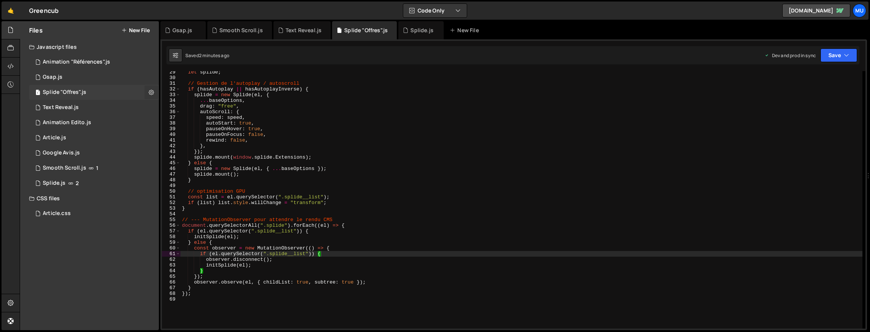
click at [155, 93] on button at bounding box center [152, 93] width 14 height 14
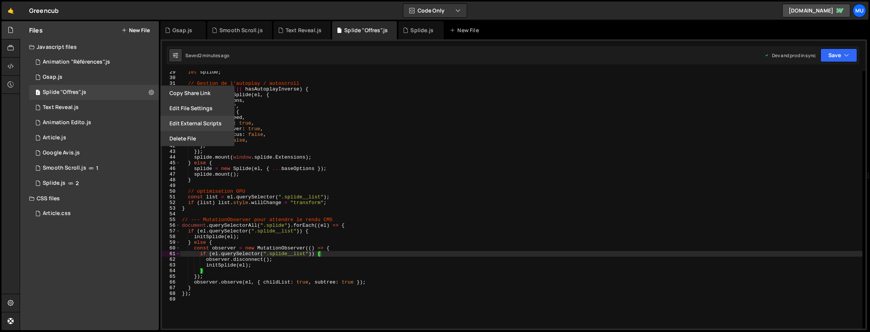
click at [196, 123] on button "Edit External Scripts" at bounding box center [197, 123] width 74 height 15
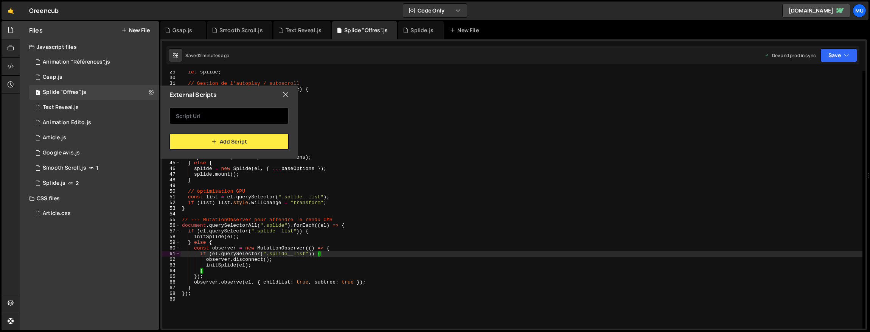
click at [207, 123] on input "text" at bounding box center [229, 115] width 119 height 17
paste input "https://cdn.jsdelivr.net/gh/studio-freight/lenis@0.2.28/bundled/lenis.js"
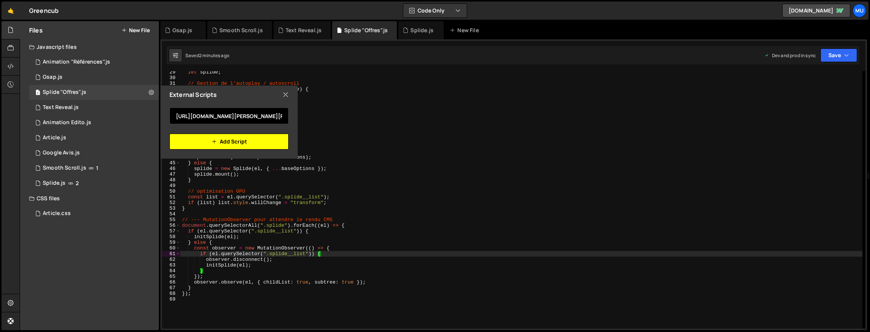
scroll to position [0, 79]
type input "https://cdn.jsdelivr.net/gh/studio-freight/lenis@0.2.28/bundled/lenis.js"
click at [193, 137] on button "Add Script" at bounding box center [229, 142] width 119 height 16
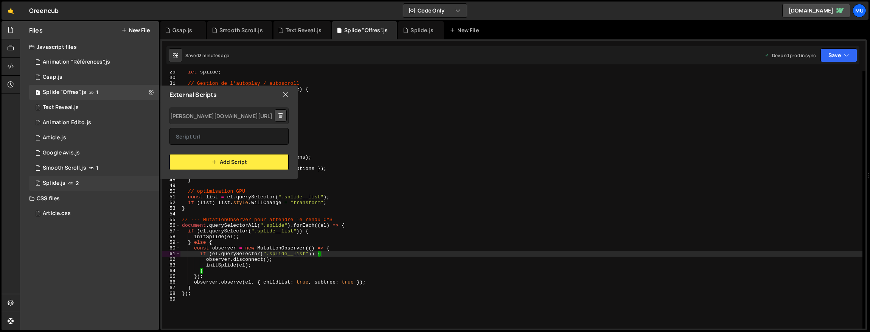
click at [121, 182] on div "0 Splide.js 2" at bounding box center [94, 183] width 130 height 15
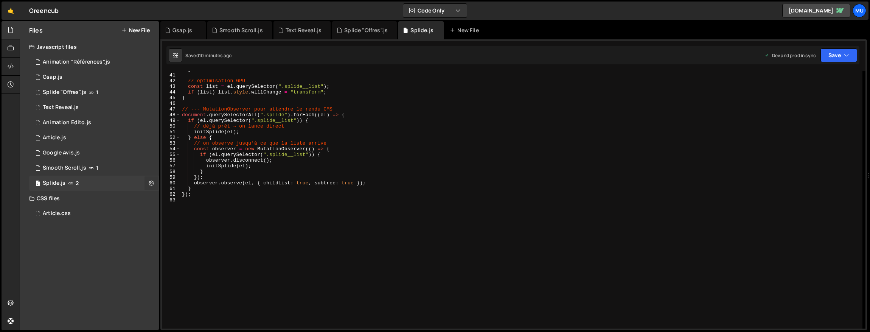
click at [148, 180] on button at bounding box center [152, 183] width 14 height 14
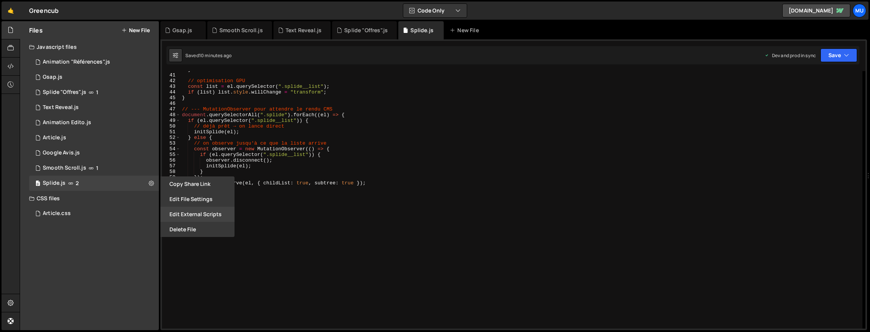
click at [187, 212] on button "Edit External Scripts" at bounding box center [197, 214] width 74 height 15
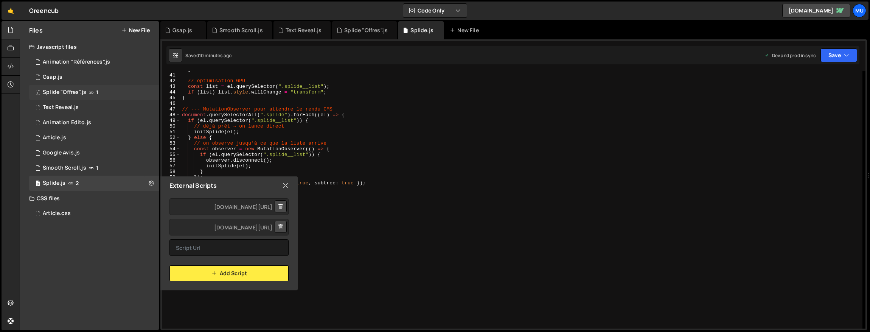
click at [152, 94] on div "1 Splide "Offres".js 1" at bounding box center [94, 92] width 130 height 15
click at [153, 91] on icon at bounding box center [151, 92] width 5 height 7
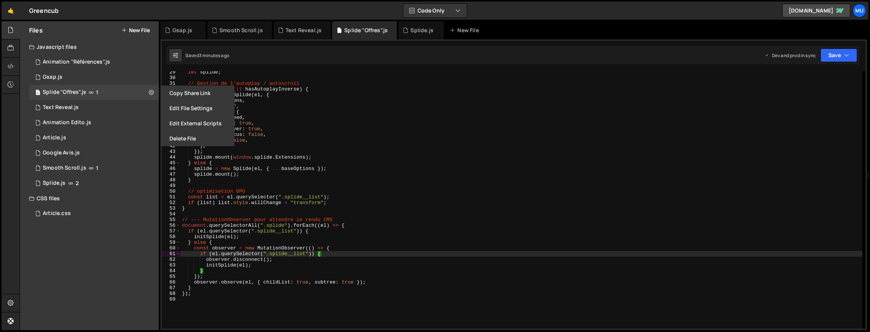
click at [190, 124] on button "Edit External Scripts" at bounding box center [197, 123] width 74 height 15
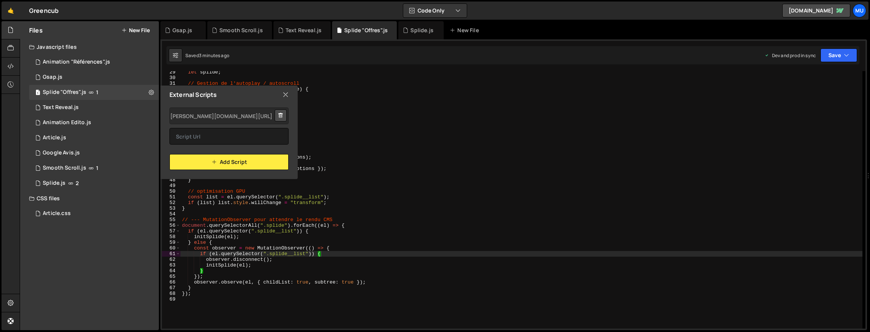
drag, startPoint x: 277, startPoint y: 113, endPoint x: 282, endPoint y: 114, distance: 5.4
click at [277, 113] on button at bounding box center [281, 115] width 12 height 12
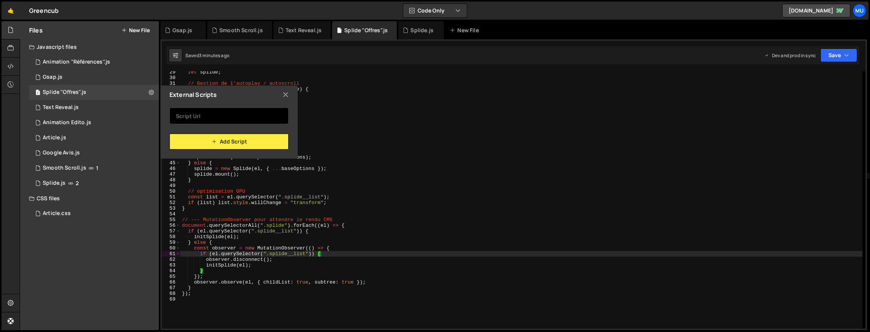
click at [247, 121] on input "text" at bounding box center [229, 115] width 119 height 17
paste input "https://cdn.jsdelivr.net/npm/@splidejs/splide@latest/dist/js/splide.min.js"
type input "https://cdn.jsdelivr.net/npm/@splidejs/splide@latest/dist/js/splide.min.js"
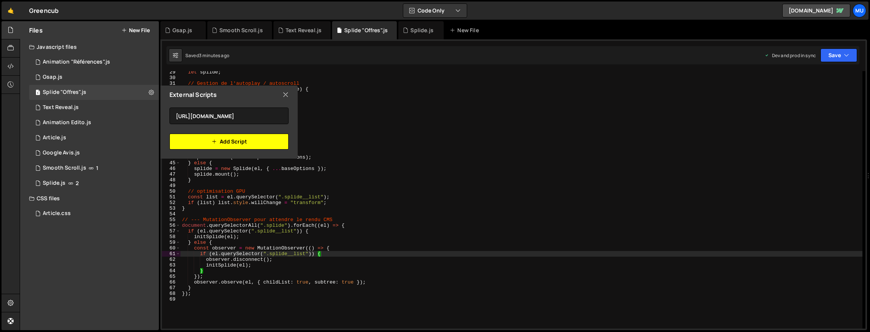
click at [205, 145] on button "Add Script" at bounding box center [229, 142] width 119 height 16
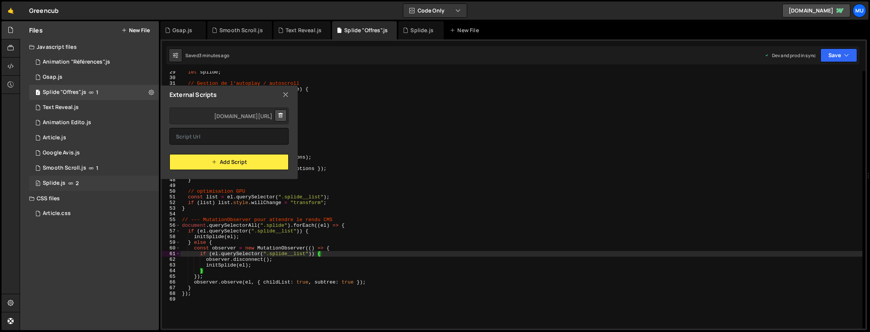
click at [152, 182] on div "0 Splide.js 2" at bounding box center [94, 183] width 130 height 15
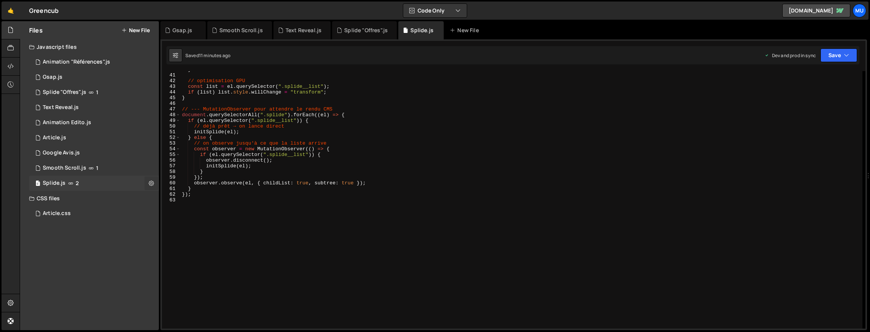
click at [150, 181] on icon at bounding box center [151, 182] width 5 height 7
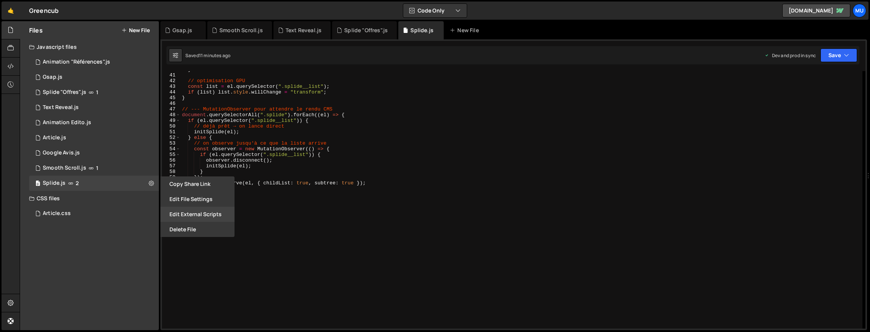
click at [192, 217] on button "Edit External Scripts" at bounding box center [197, 214] width 74 height 15
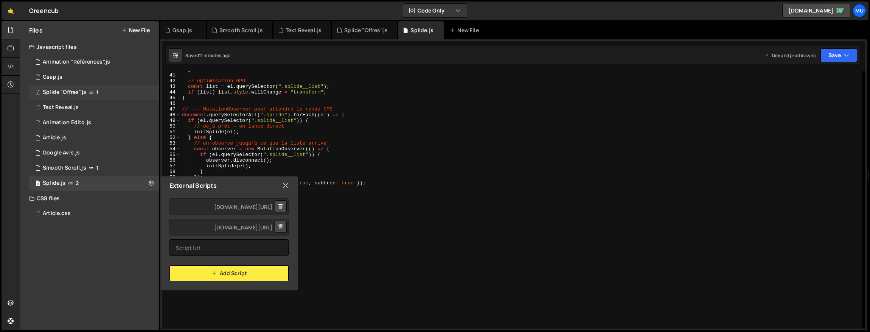
click at [119, 93] on div "1 Splide "Offres".js 1" at bounding box center [94, 92] width 130 height 15
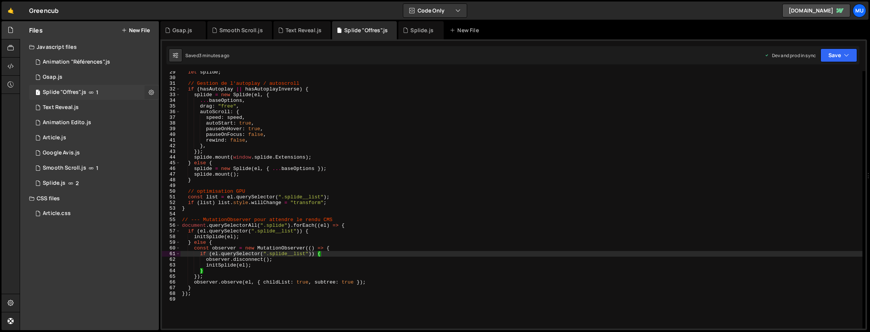
click at [149, 92] on icon at bounding box center [151, 92] width 5 height 7
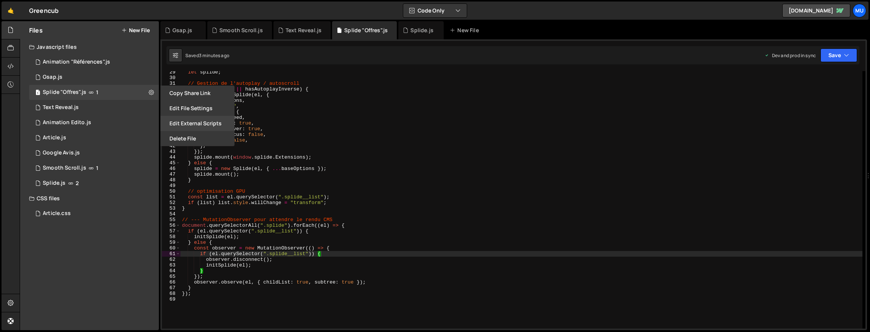
click at [189, 121] on button "Edit External Scripts" at bounding box center [197, 123] width 74 height 15
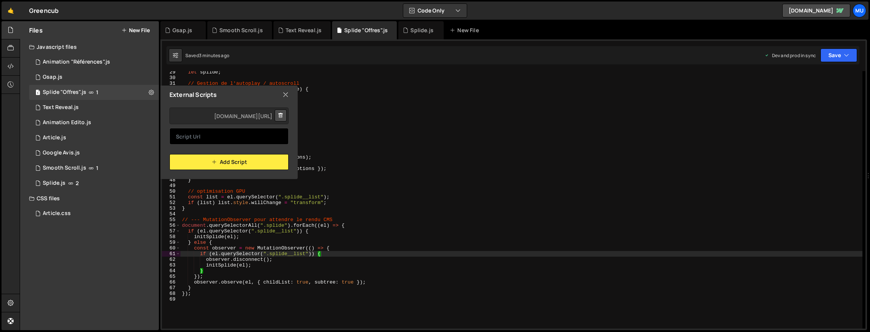
click at [236, 138] on input "text" at bounding box center [229, 136] width 119 height 17
paste input "https://cdn.jsdelivr.net/npm/@splidejs/splide-extension-auto-scroll@latest/dist…"
type input "https://cdn.jsdelivr.net/npm/@splidejs/splide-extension-auto-scroll@latest/dist…"
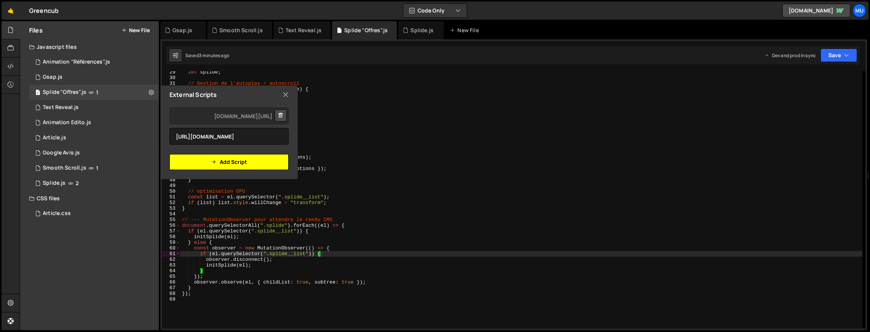
click at [198, 160] on button "Add Script" at bounding box center [229, 162] width 119 height 16
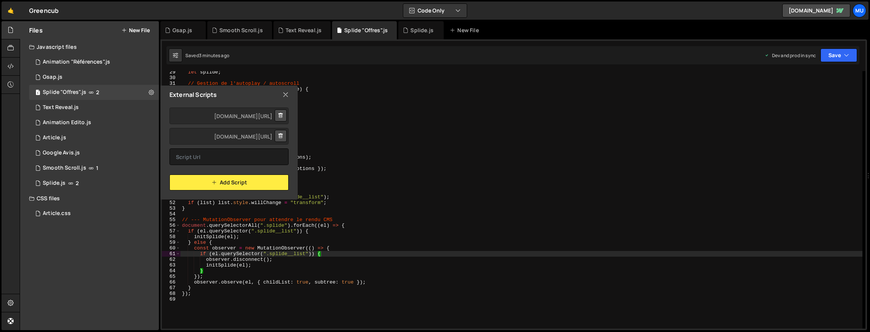
click at [289, 92] on div "External Scripts" at bounding box center [228, 95] width 137 height 18
click at [286, 98] on icon at bounding box center [286, 94] width 6 height 8
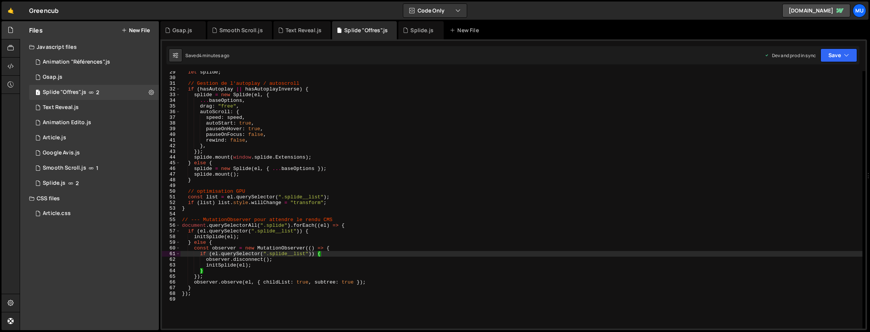
click at [333, 180] on div "let splide ; // Gestion de l'autoplay / autoscroll if ( hasAutoplay || hasAutop…" at bounding box center [521, 203] width 682 height 269
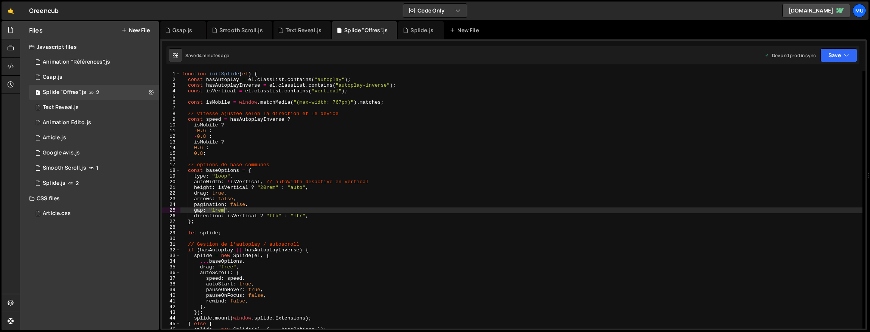
drag, startPoint x: 194, startPoint y: 210, endPoint x: 224, endPoint y: 210, distance: 29.9
click at [224, 210] on div "function initSplide ( el ) { const hasAutoplay = el . classList . contains ( "a…" at bounding box center [521, 205] width 682 height 269
click at [235, 209] on div "function initSplide ( el ) { const hasAutoplay = el . classList . contains ( "a…" at bounding box center [521, 205] width 682 height 269
drag, startPoint x: 227, startPoint y: 209, endPoint x: 199, endPoint y: 210, distance: 28.8
click at [199, 210] on div "function initSplide ( el ) { const hasAutoplay = el . classList . contains ( "a…" at bounding box center [521, 205] width 682 height 269
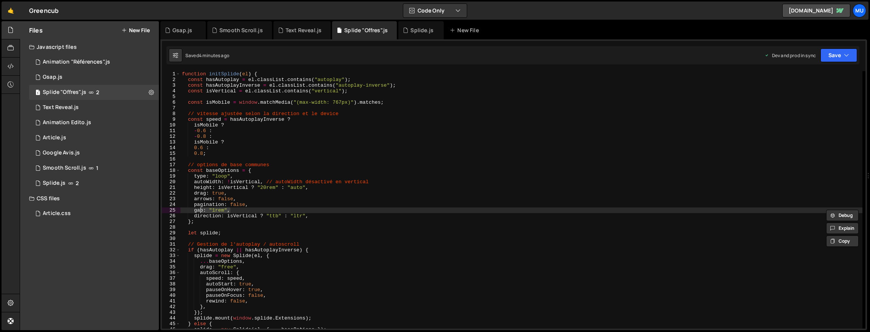
drag, startPoint x: 235, startPoint y: 210, endPoint x: 198, endPoint y: 210, distance: 37.8
click at [198, 210] on div "function initSplide ( el ) { const hasAutoplay = el . classList . contains ( "a…" at bounding box center [521, 205] width 682 height 269
type textarea "g"
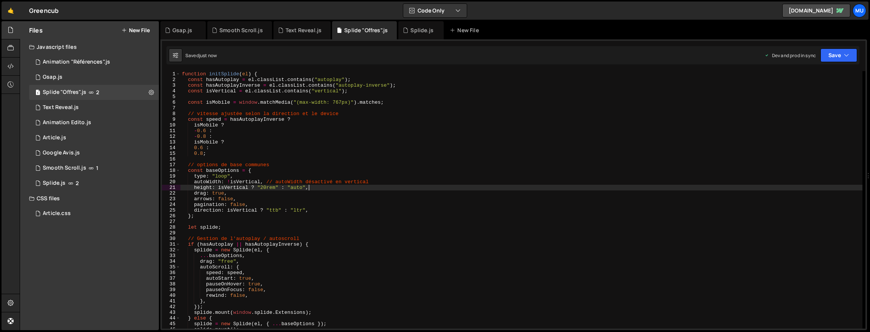
click at [317, 188] on div "function initSplide ( el ) { const hasAutoplay = el . classList . contains ( "a…" at bounding box center [521, 205] width 682 height 269
type textarea "});"
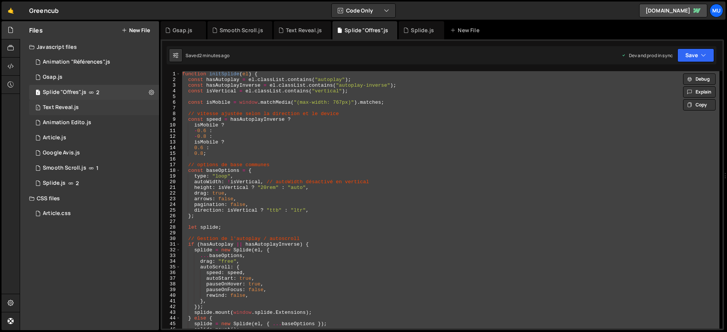
drag, startPoint x: 152, startPoint y: 90, endPoint x: 154, endPoint y: 111, distance: 20.6
click at [152, 90] on icon at bounding box center [151, 92] width 5 height 7
type input "Splide "Offres""
radio input "true"
checkbox input "true"
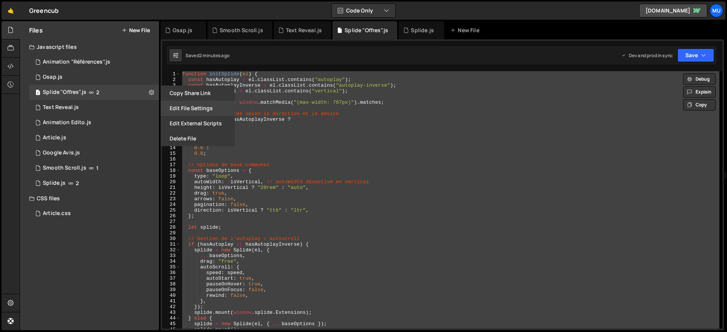
click at [182, 111] on button "Edit File Settings" at bounding box center [197, 108] width 74 height 15
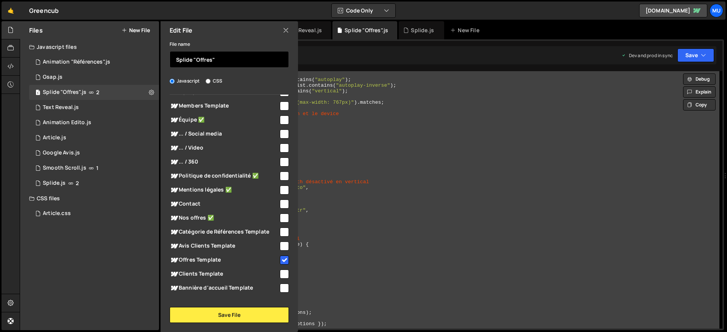
click at [234, 61] on input "Splide "Offres"" at bounding box center [229, 59] width 119 height 17
type input "Splide "Offres" (Desktop)"
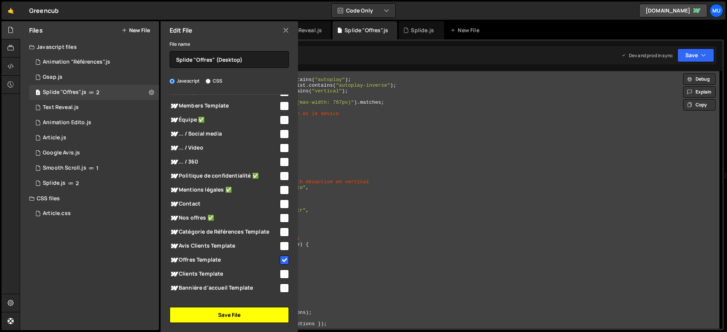
click at [235, 317] on button "Save File" at bounding box center [229, 315] width 119 height 16
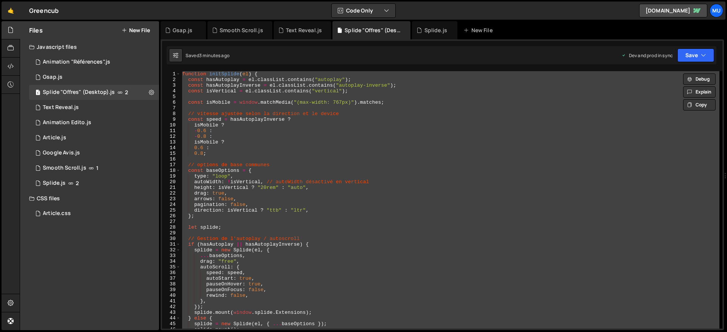
click at [429, 210] on div "function initSplide ( el ) { const hasAutoplay = el . classList . contains ( "a…" at bounding box center [449, 199] width 538 height 257
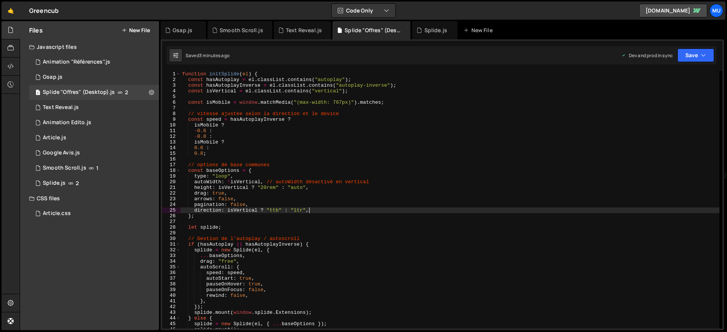
type textarea "});"
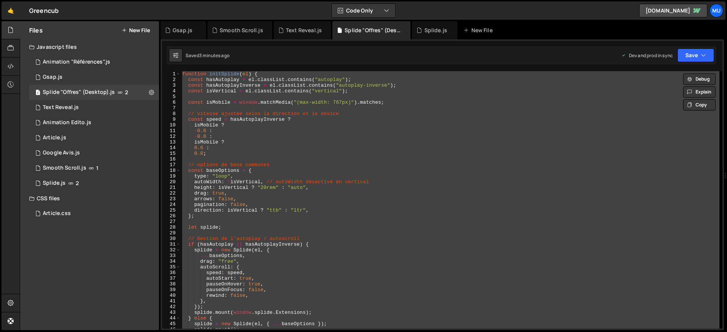
paste textarea
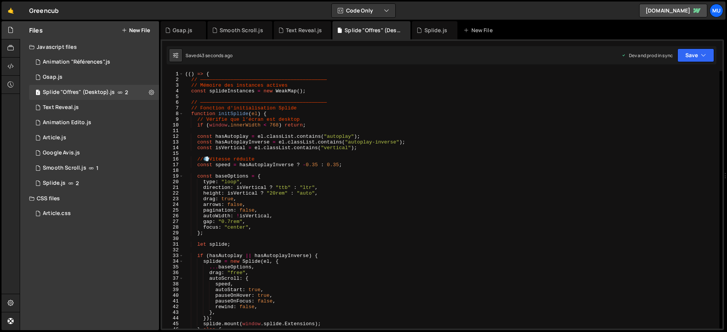
click at [398, 185] on div "(( ) => { // —————————————————————————————————————————— // Mémoire des instance…" at bounding box center [451, 205] width 535 height 269
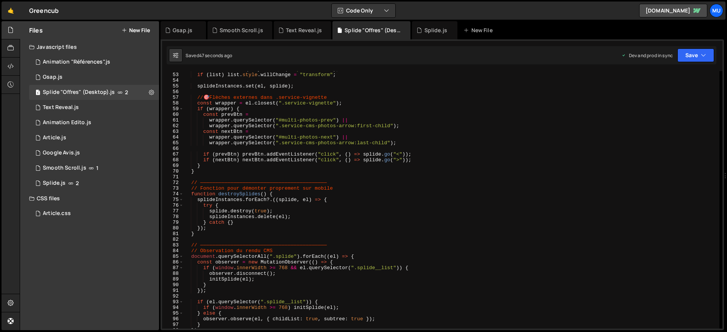
scroll to position [507, 0]
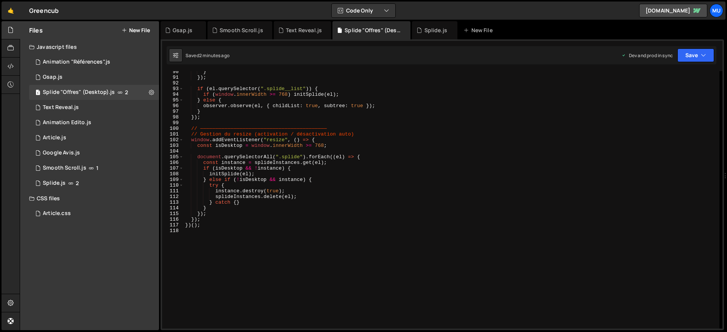
click at [270, 157] on div "} }) ; if ( el . querySelector ( ".splide__list" )) { if ( window . innerWidth …" at bounding box center [451, 203] width 535 height 269
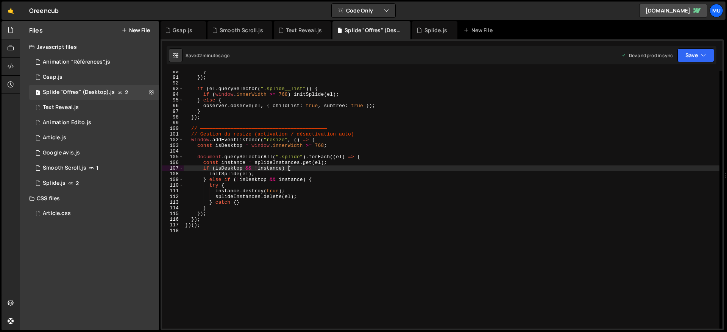
click at [288, 171] on div "} }) ; if ( el . querySelector ( ".splide__list" )) { if ( window . innerWidth …" at bounding box center [451, 203] width 535 height 269
type textarea "})();"
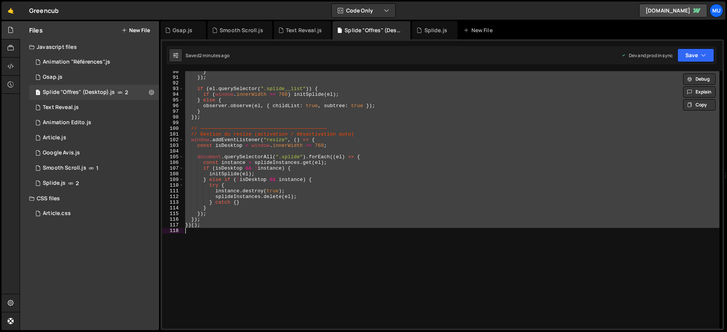
paste textarea
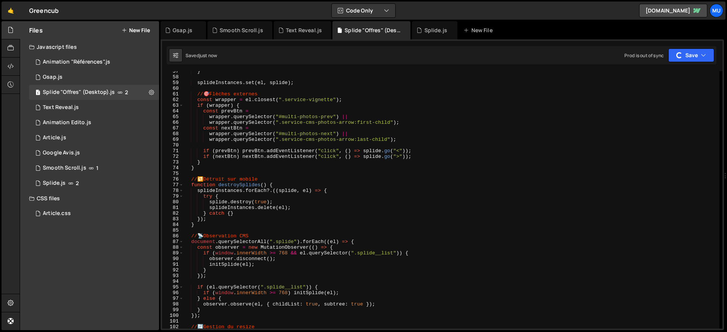
scroll to position [394, 0]
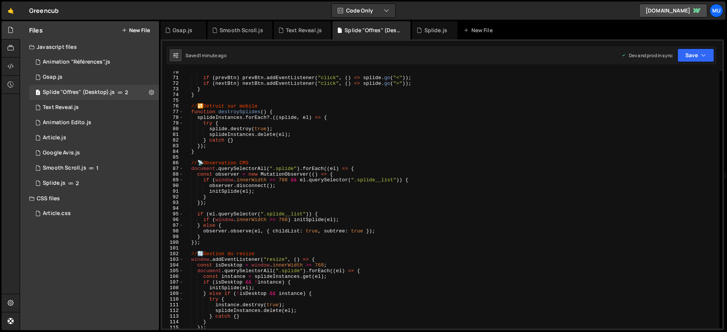
click at [381, 159] on div "if ( prevBtn ) prevBtn . addEventListener ( "click" , ( ) => splide . go ( "<" …" at bounding box center [451, 203] width 535 height 269
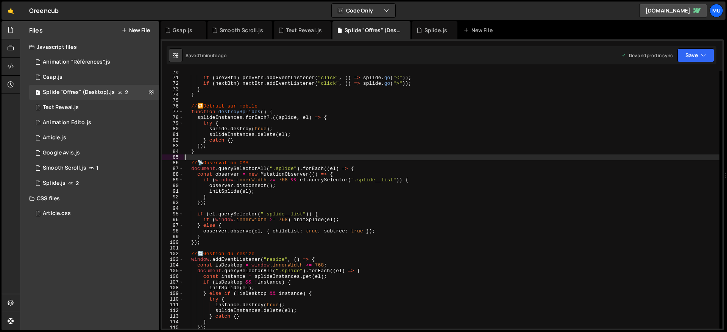
type textarea "})();"
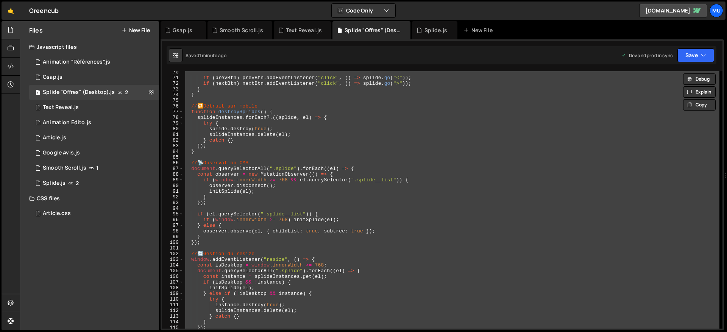
paste textarea
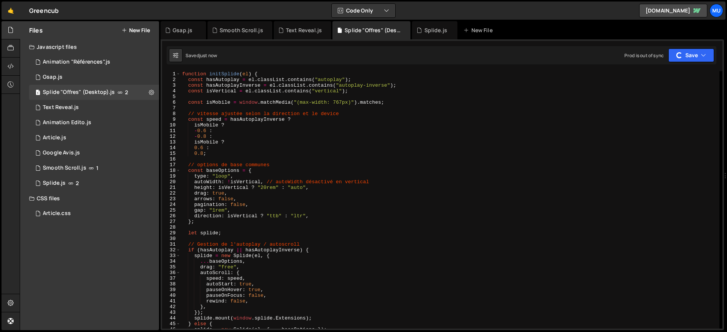
scroll to position [0, 0]
click at [319, 184] on div "function initSplide ( el ) { const hasAutoplay = el . classList . contains ( "a…" at bounding box center [449, 205] width 538 height 269
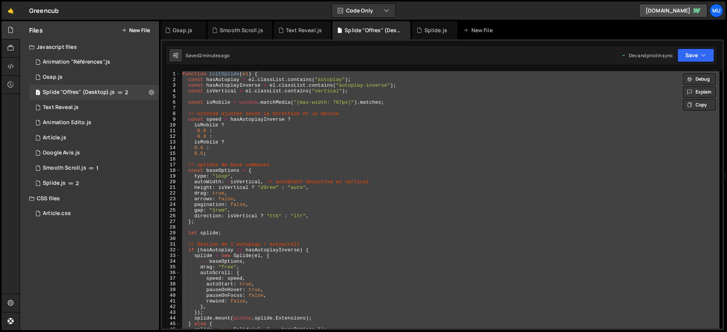
click at [442, 216] on div "function initSplide ( el ) { const hasAutoplay = el . classList . contains ( "a…" at bounding box center [449, 199] width 538 height 257
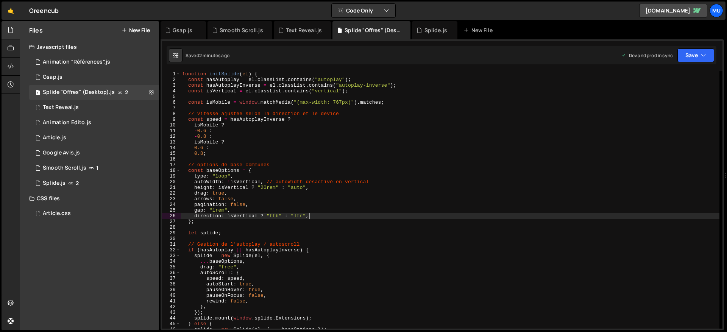
click at [408, 166] on div "function initSplide ( el ) { const hasAutoplay = el . classList . contains ( "a…" at bounding box center [449, 205] width 538 height 269
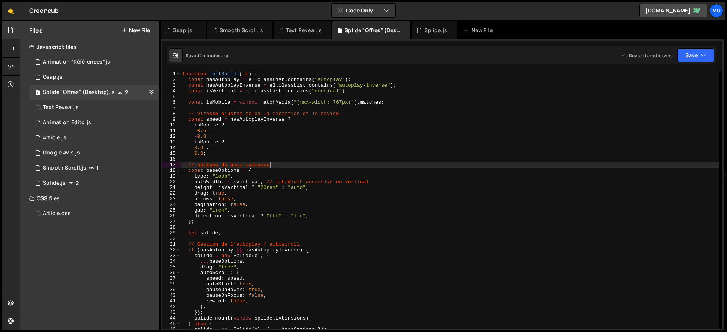
type textarea "});"
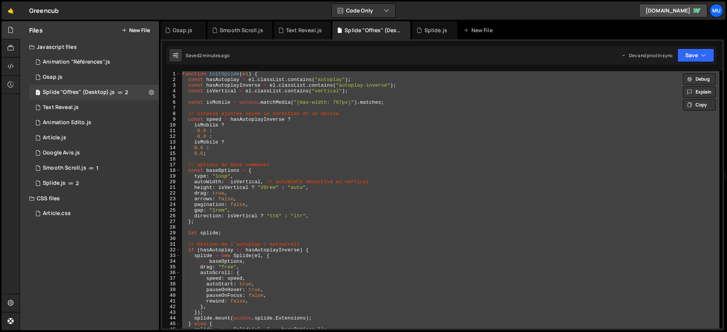
paste textarea
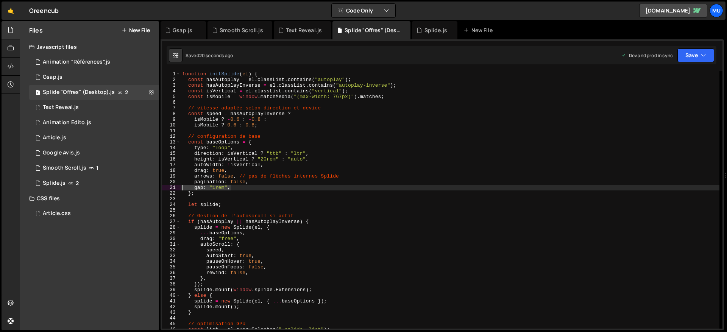
drag, startPoint x: 232, startPoint y: 188, endPoint x: 165, endPoint y: 188, distance: 66.6
click at [165, 188] on div "1 2 3 4 5 6 7 8 9 10 11 12 13 14 15 16 17 18 19 20 21 22 23 24 25 26 27 28 29 3…" at bounding box center [442, 199] width 560 height 257
type textarea "gap: "1rem","
type textarea "pagination: false,"
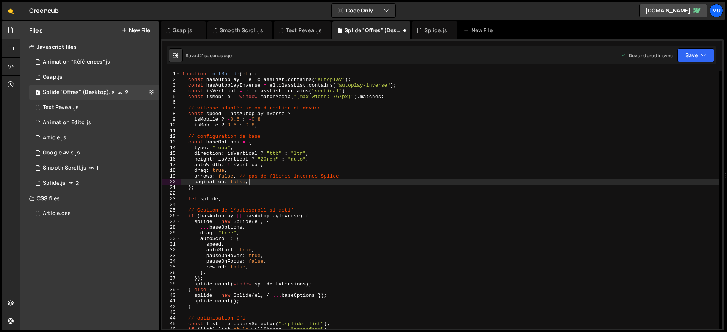
click at [297, 179] on div "function initSplide ( el ) { const hasAutoplay = el . classList . contains ( "a…" at bounding box center [449, 205] width 538 height 269
click at [142, 23] on div "Files New File" at bounding box center [89, 30] width 139 height 18
click at [145, 29] on button "New File" at bounding box center [135, 30] width 28 height 6
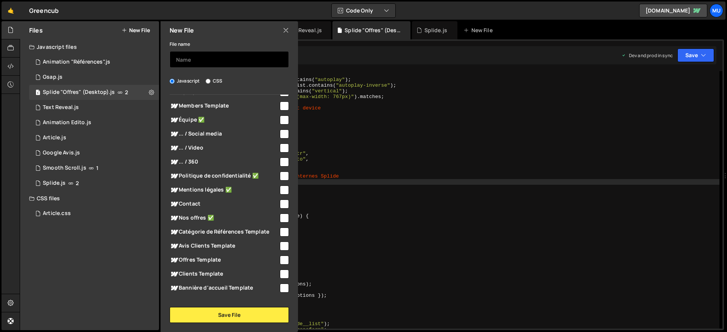
drag, startPoint x: 192, startPoint y: 59, endPoint x: 196, endPoint y: 54, distance: 5.9
click at [192, 59] on input "text" at bounding box center [229, 59] width 119 height 17
type input "O"
type input "Photos "Offres" (Desktop)"
click at [230, 256] on span "Offres Template" at bounding box center [224, 259] width 109 height 9
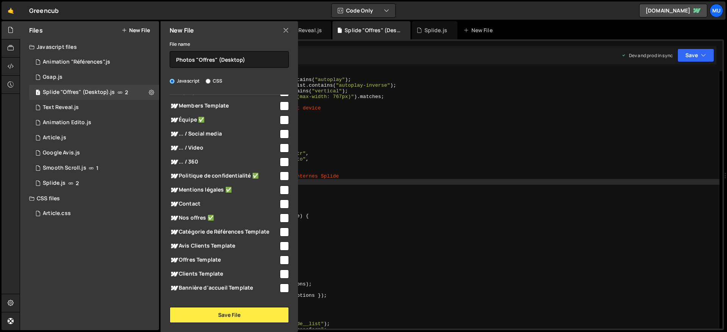
checkbox input "true"
click at [240, 312] on button "Save File" at bounding box center [229, 315] width 119 height 16
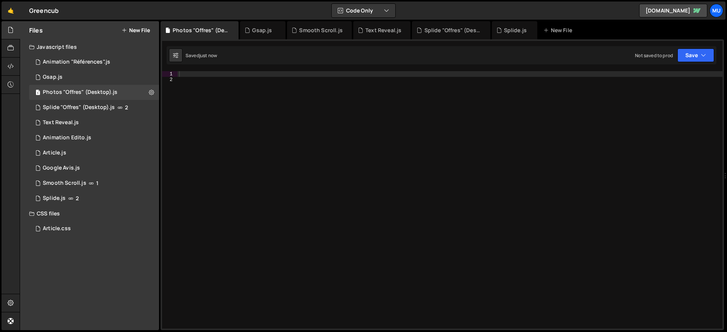
click at [471, 177] on div at bounding box center [449, 205] width 545 height 269
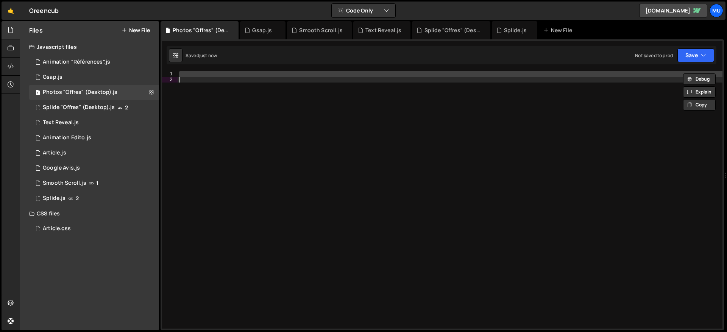
paste textarea
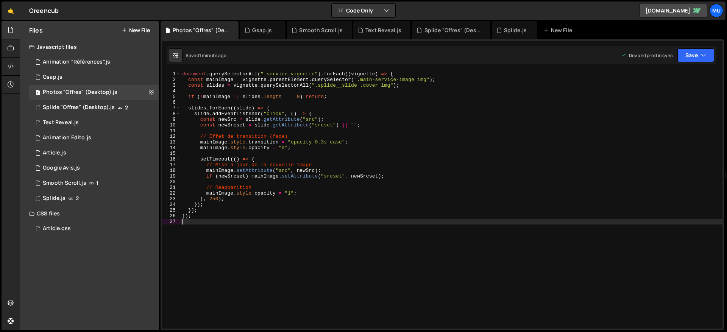
click at [379, 190] on div "document . querySelectorAll ( ".service-vignette" ) . forEach (( vignette ) => …" at bounding box center [450, 205] width 541 height 269
type textarea "});"
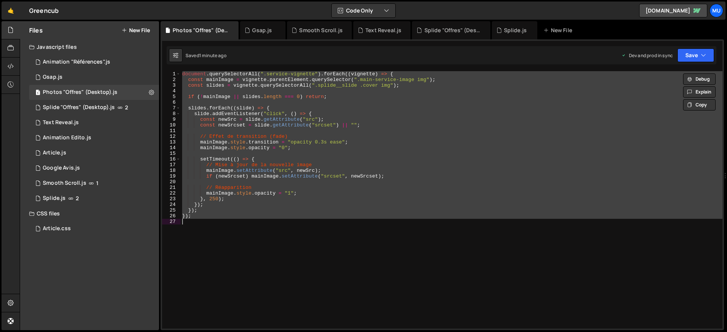
paste textarea
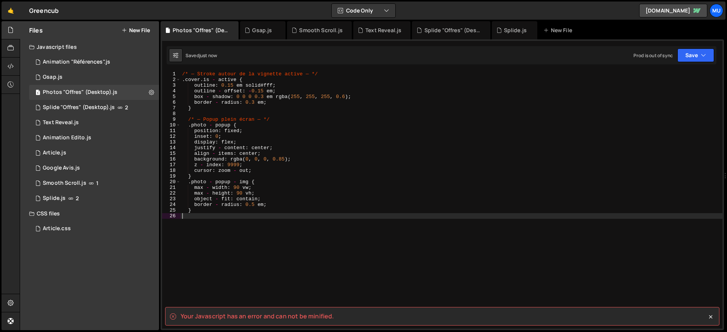
click at [274, 173] on div "/* — Stroke autour de la vignette active — */ . cover . is - active { outline :…" at bounding box center [450, 205] width 541 height 269
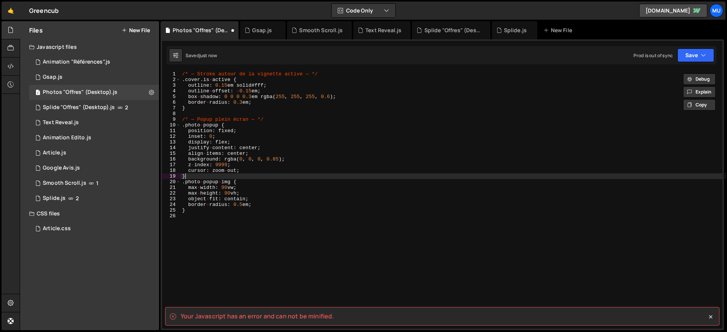
click at [271, 177] on div "/* — Stroke autour de la vignette active — */ . cover . is - active { outline :…" at bounding box center [450, 205] width 541 height 269
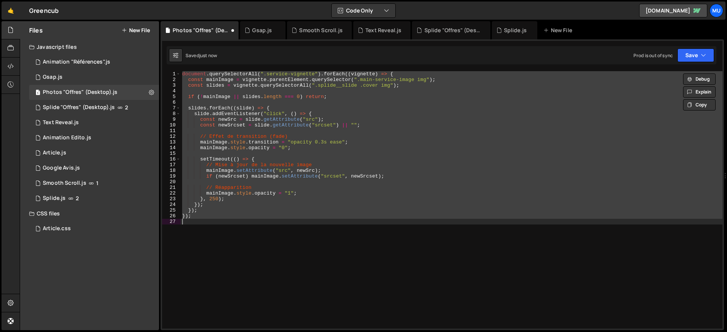
click at [477, 195] on div "document . querySelectorAll ( ".service-vignette" ) . forEach (( vignette ) => …" at bounding box center [450, 199] width 541 height 257
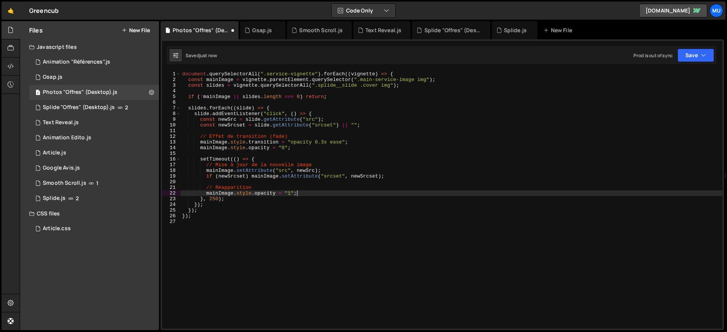
type textarea "});"
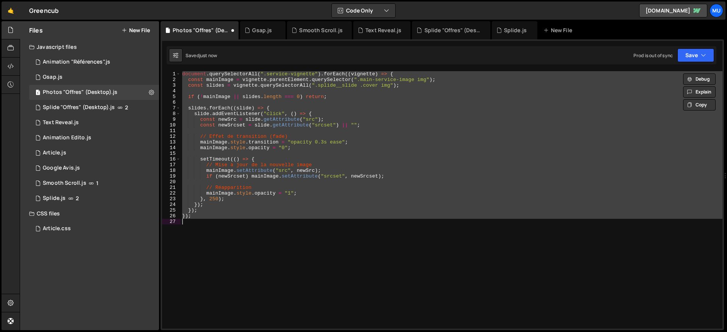
paste textarea
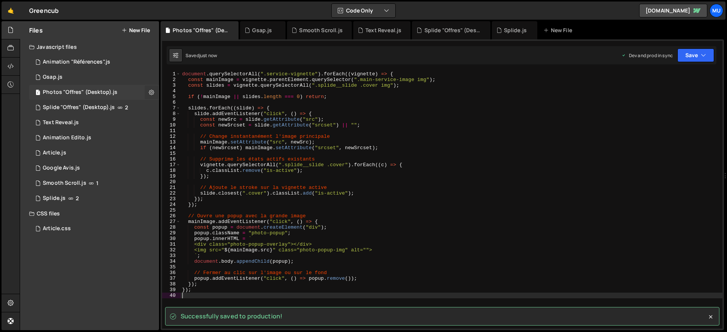
click at [154, 91] on button at bounding box center [152, 93] width 14 height 14
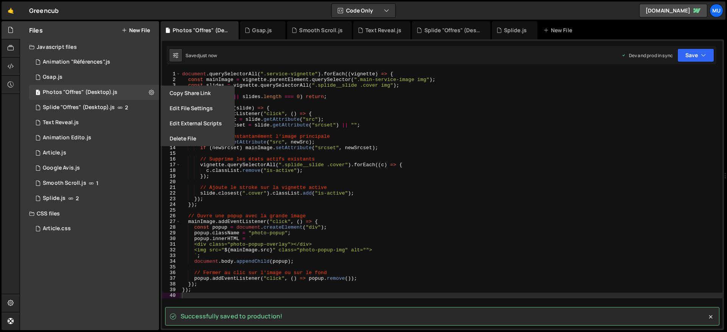
click at [178, 109] on button "Edit File Settings" at bounding box center [197, 108] width 74 height 15
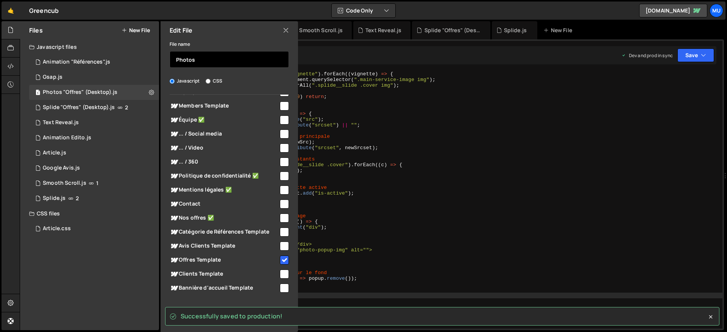
click at [243, 62] on input "Photos" at bounding box center [229, 59] width 119 height 17
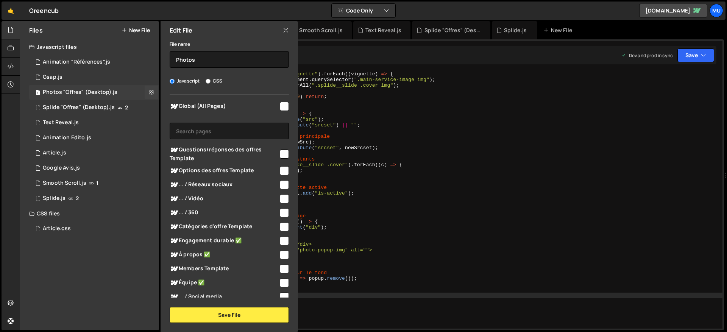
drag, startPoint x: 148, startPoint y: 89, endPoint x: 120, endPoint y: 90, distance: 28.4
click at [149, 89] on icon at bounding box center [151, 92] width 5 height 7
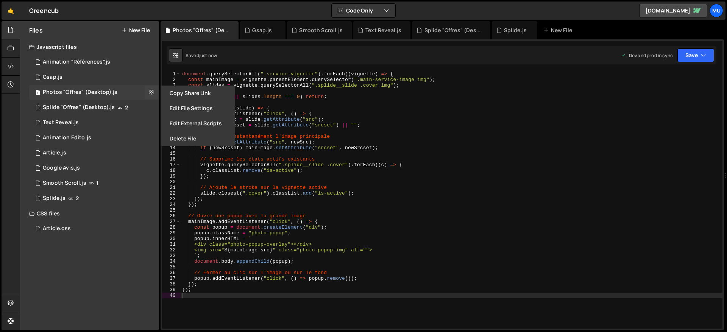
click at [107, 87] on div "1 Photos "Offres" (Desktop).js 0" at bounding box center [94, 92] width 130 height 15
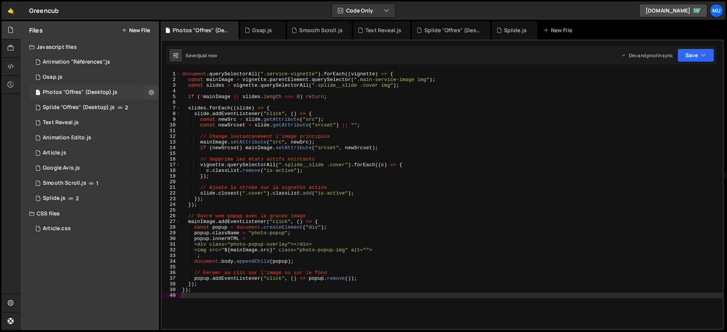
click at [106, 89] on div "Photos "Offres" (Desktop).js" at bounding box center [80, 92] width 75 height 7
click at [138, 31] on button "New File" at bounding box center [135, 30] width 28 height 6
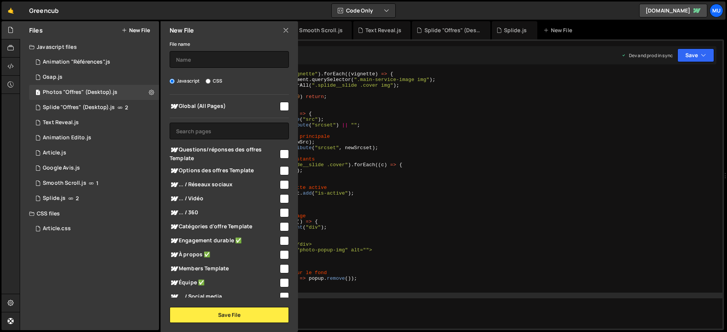
click at [221, 79] on label "CSS" at bounding box center [213, 81] width 17 height 8
click at [210, 79] on input "CSS" at bounding box center [207, 81] width 5 height 5
radio input "true"
click at [204, 56] on input "text" at bounding box center [229, 59] width 119 height 17
type input "Photos "Offres" (Desktop)"
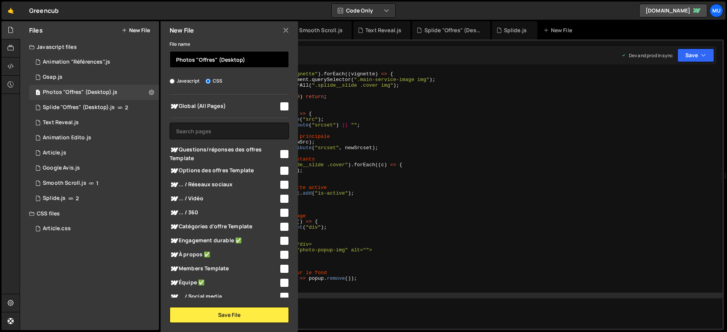
scroll to position [269, 0]
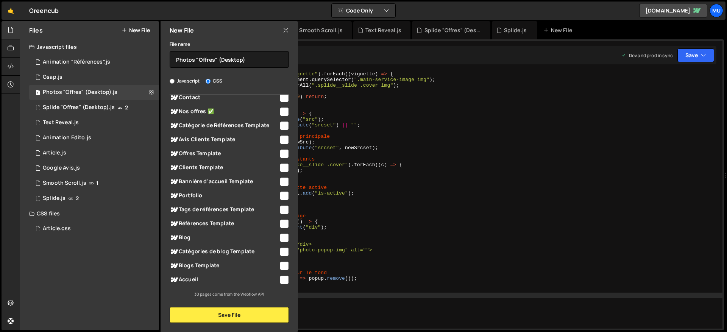
click at [205, 149] on span "Offres Template" at bounding box center [224, 153] width 109 height 9
checkbox input "true"
click at [251, 314] on button "Save File" at bounding box center [229, 315] width 119 height 16
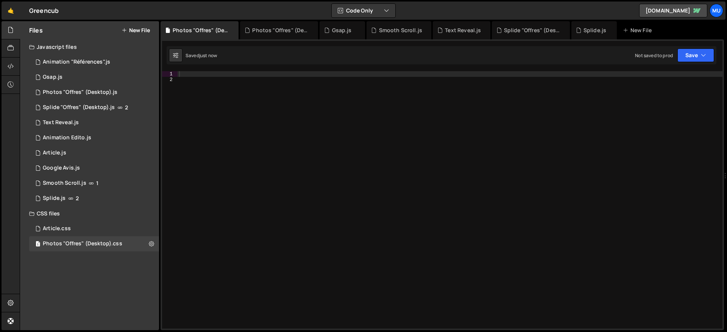
click at [376, 131] on div at bounding box center [449, 205] width 545 height 269
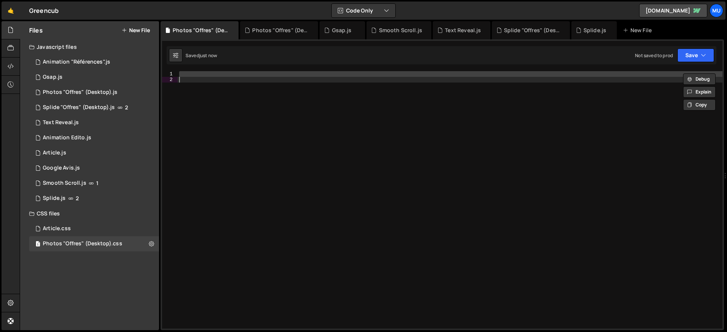
paste textarea
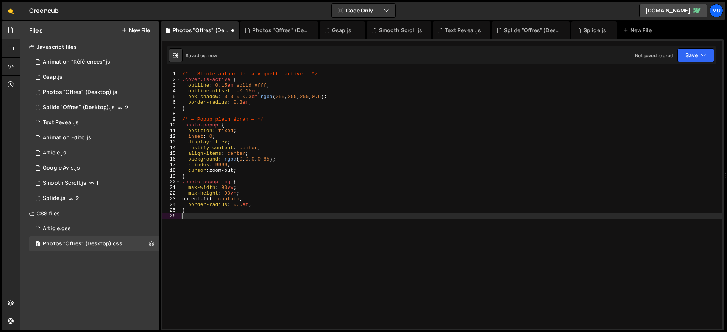
type textarea "}"
click at [64, 87] on div "1 Photos "Offres" (Desktop).js 0" at bounding box center [94, 92] width 130 height 15
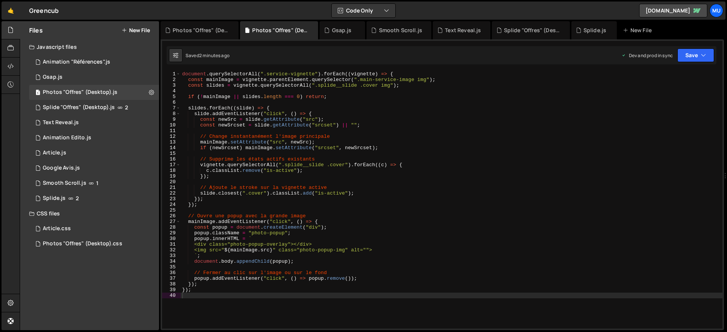
click at [294, 159] on div "document . querySelectorAll ( ".service-vignette" ) . forEach (( vignette ) => …" at bounding box center [450, 205] width 541 height 269
type textarea "});"
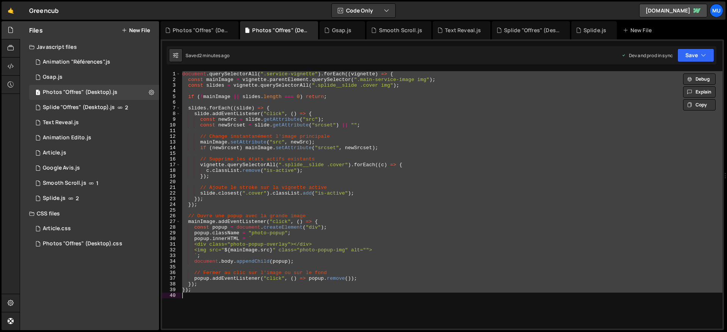
paste textarea
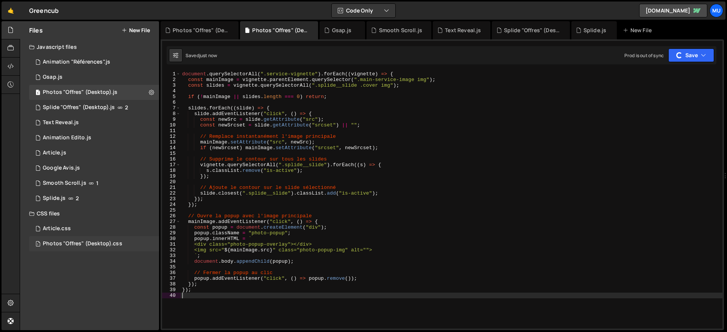
click at [87, 244] on div "Photos "Offres" (Desktop).css" at bounding box center [82, 243] width 79 height 7
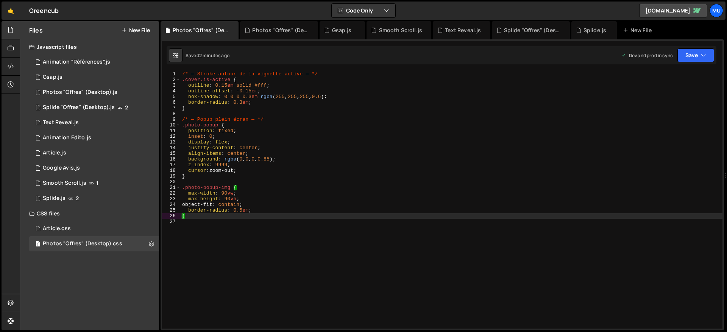
click at [325, 189] on div "/* — Stroke autour de la vignette active — */ .cover.is-active { outline : 0.15…" at bounding box center [450, 205] width 541 height 269
type textarea "}"
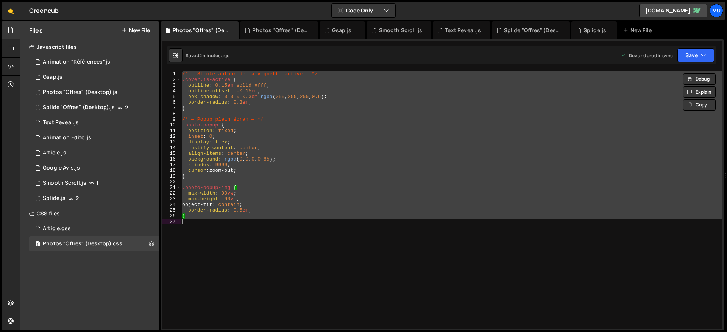
paste textarea
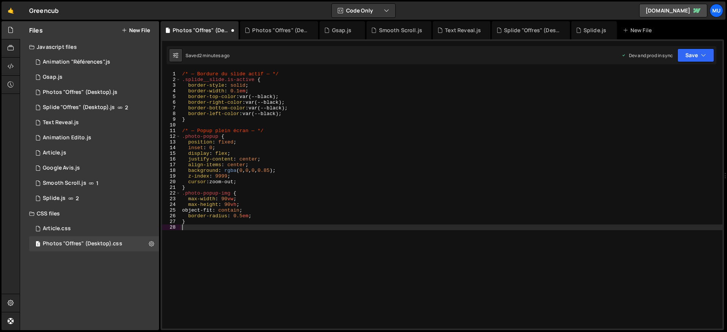
type textarea "}"
click at [62, 87] on div "1 Photos "Offres" (Desktop).js 0" at bounding box center [94, 92] width 130 height 15
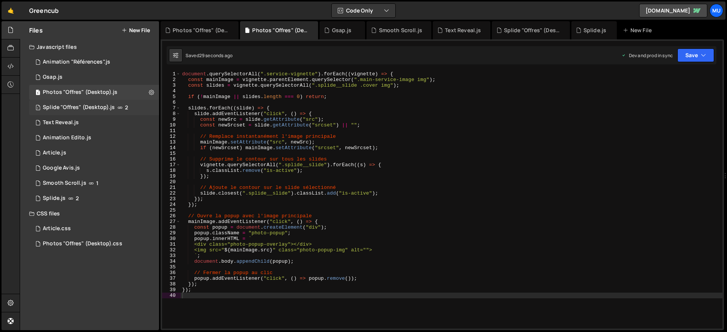
click at [84, 104] on div "Splide "Offres" (Desktop).js" at bounding box center [79, 107] width 72 height 7
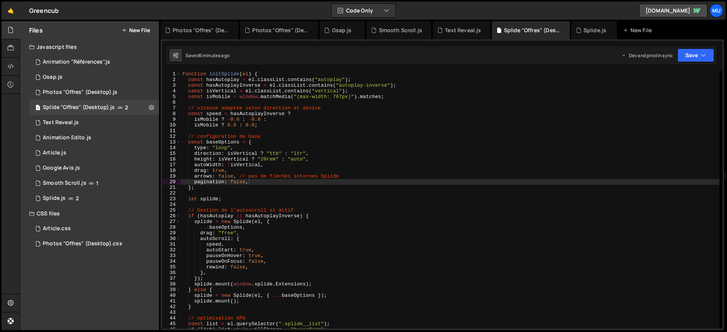
click at [284, 148] on div "function initSplide ( el ) { const hasAutoplay = el . classList . contains ( "a…" at bounding box center [449, 205] width 538 height 269
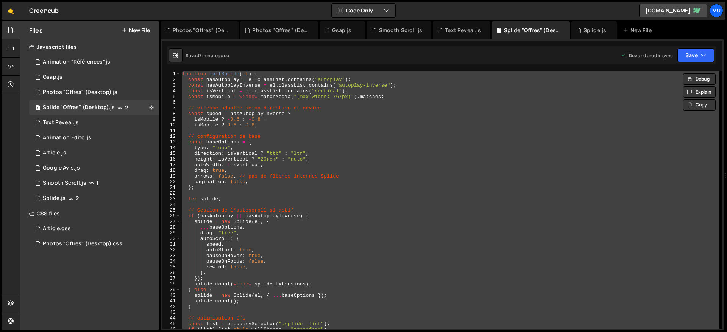
click at [247, 144] on div "function initSplide ( el ) { const hasAutoplay = el . classList . contains ( "a…" at bounding box center [449, 199] width 538 height 257
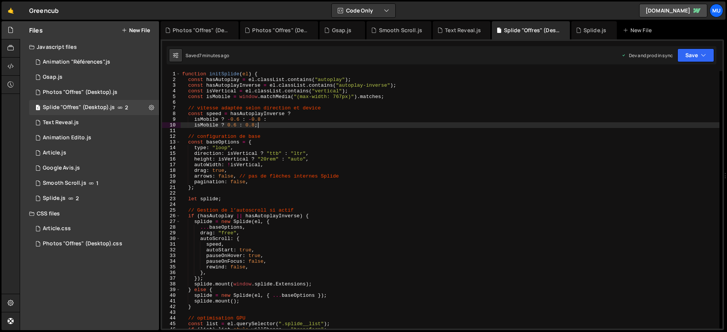
click at [280, 124] on div "function initSplide ( el ) { const hasAutoplay = el . classList . contains ( "a…" at bounding box center [449, 205] width 538 height 269
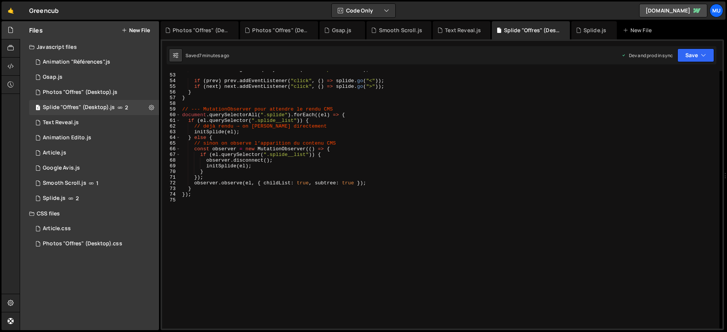
scroll to position [0, 0]
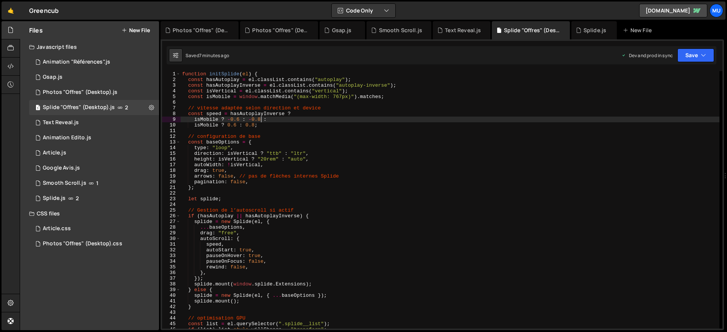
click at [260, 120] on div "function initSplide ( el ) { const hasAutoplay = el . classList . contains ( "a…" at bounding box center [449, 205] width 538 height 269
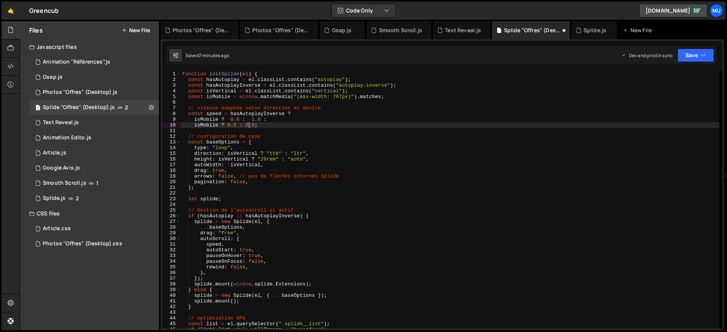
scroll to position [0, 5]
click at [332, 110] on div "function initSplide ( el ) { const hasAutoplay = el . classList . contains ( "a…" at bounding box center [449, 205] width 538 height 269
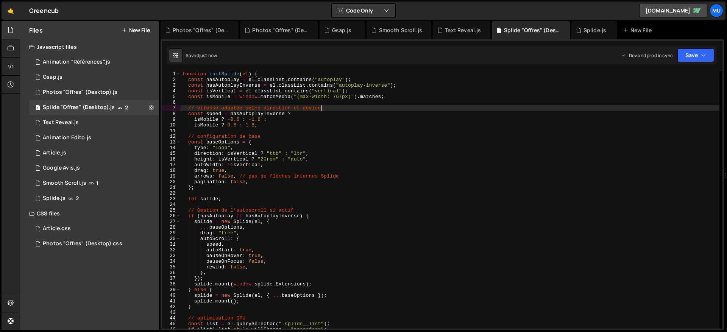
click at [249, 125] on div "function initSplide ( el ) { const hasAutoplay = el . classList . contains ( "a…" at bounding box center [449, 205] width 538 height 269
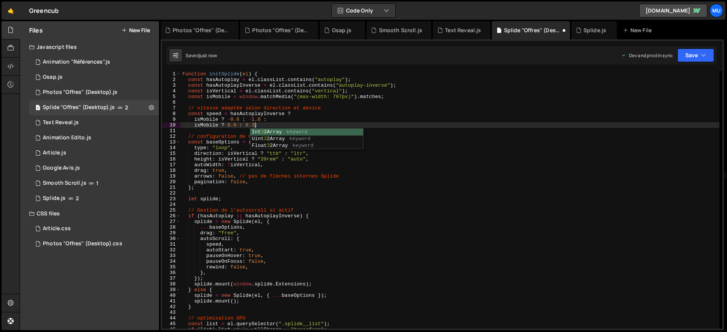
scroll to position [0, 5]
click at [259, 117] on div "function initSplide ( el ) { const hasAutoplay = el . classList . contains ( "a…" at bounding box center [449, 205] width 538 height 269
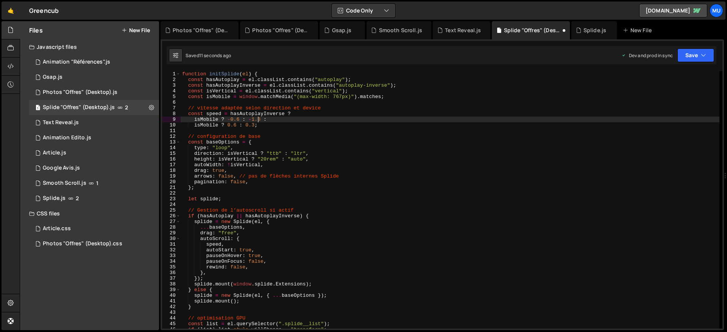
click at [255, 120] on div "function initSplide ( el ) { const hasAutoplay = el . classList . contains ( "a…" at bounding box center [449, 205] width 538 height 269
click at [290, 112] on div "function initSplide ( el ) { const hasAutoplay = el . classList . contains ( "a…" at bounding box center [449, 205] width 538 height 269
drag, startPoint x: 272, startPoint y: 174, endPoint x: 271, endPoint y: 177, distance: 3.8
click at [272, 174] on div "function initSplide ( el ) { const hasAutoplay = el . classList . contains ( "a…" at bounding box center [449, 205] width 538 height 269
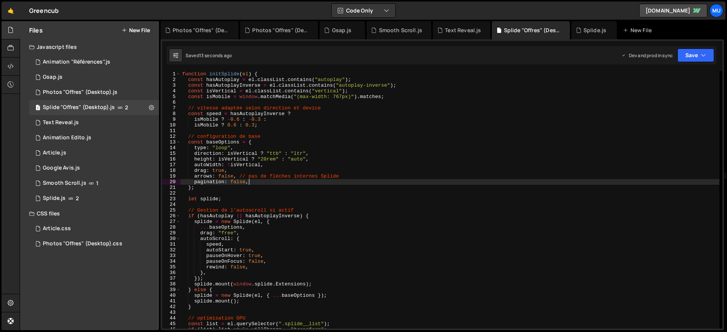
click at [276, 183] on div "function initSplide ( el ) { const hasAutoplay = el . classList . contains ( "a…" at bounding box center [449, 205] width 538 height 269
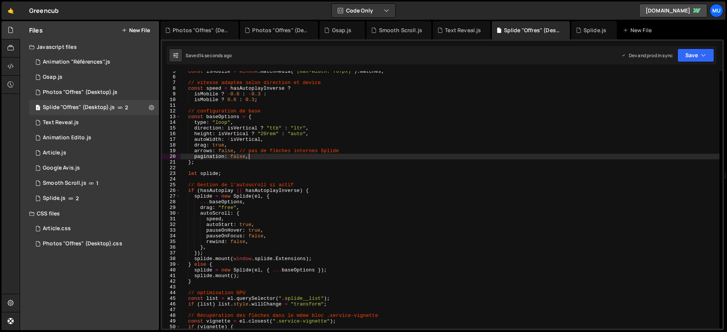
scroll to position [0, 0]
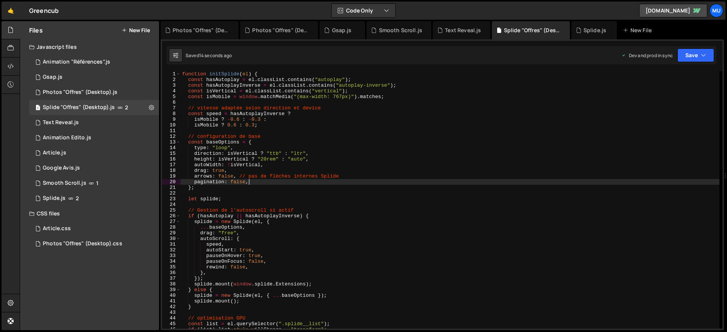
click at [290, 208] on div "function initSplide ( el ) { const hasAutoplay = el . classList . contains ( "a…" at bounding box center [449, 205] width 538 height 269
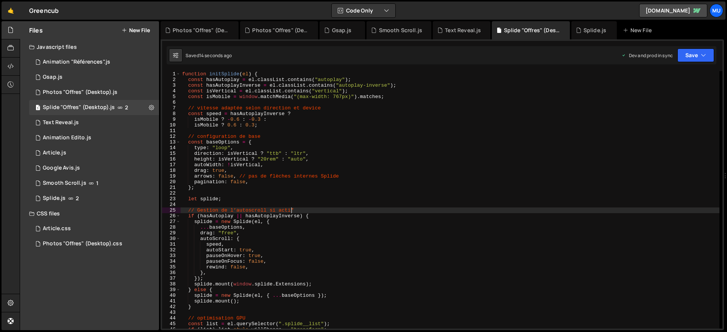
scroll to position [0, 0]
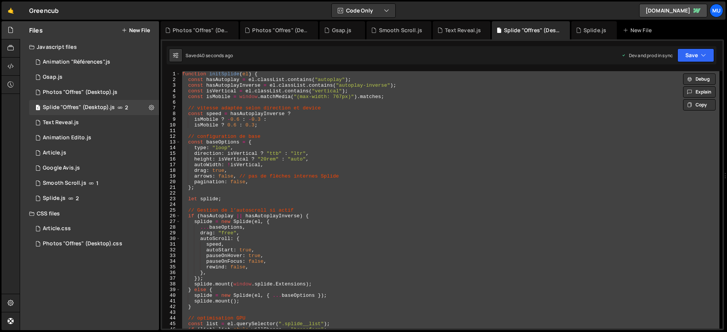
type textarea "arrows: false, // pas de flèches internes Splide"
drag, startPoint x: 298, startPoint y: 174, endPoint x: 315, endPoint y: 174, distance: 16.7
click at [298, 174] on div "function initSplide ( el ) { const hasAutoplay = el . classList . contains ( "a…" at bounding box center [449, 205] width 538 height 269
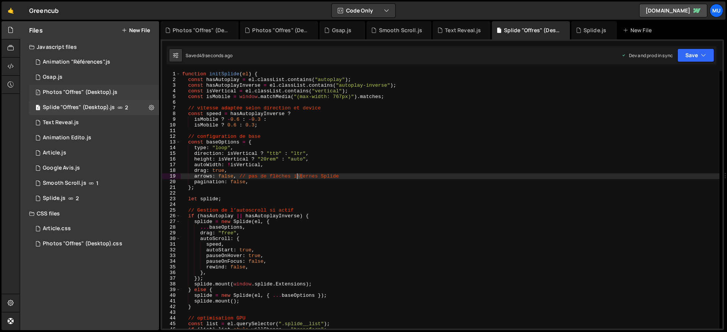
click at [76, 92] on div "Photos "Offres" (Desktop).js" at bounding box center [80, 92] width 75 height 7
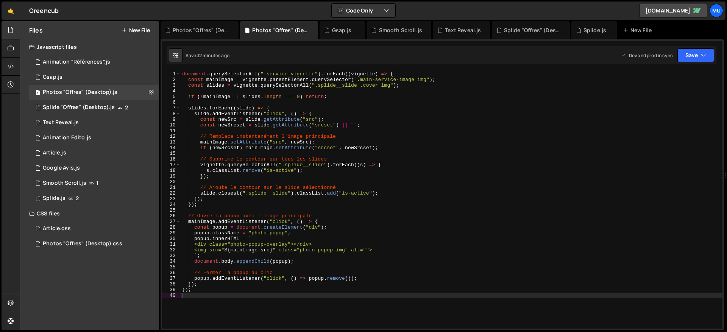
click at [236, 124] on div "document . querySelectorAll ( ".service-vignette" ) . forEach (( vignette ) => …" at bounding box center [450, 205] width 541 height 269
type textarea "});"
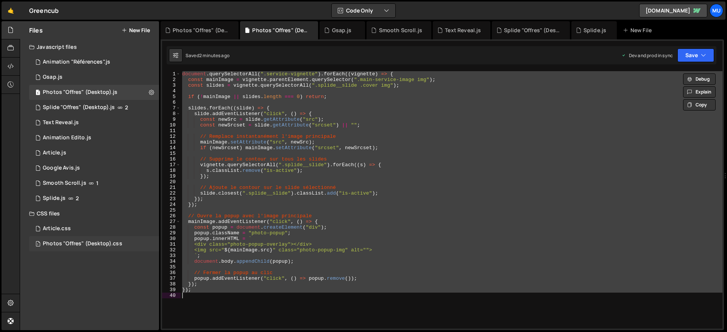
click at [83, 245] on div "Photos "Offres" (Desktop).css" at bounding box center [82, 243] width 79 height 7
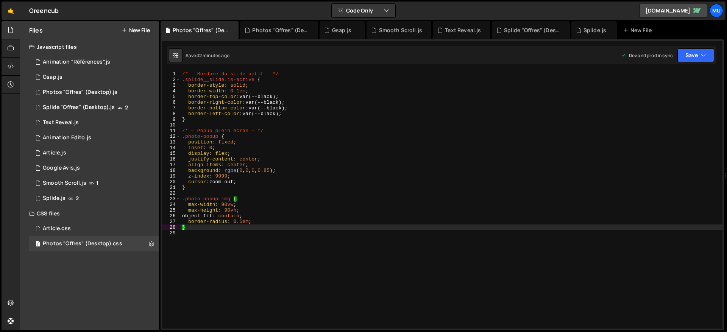
click at [334, 121] on div "/* — Bordure du slide actif — */ .splide__slide.is-active { border-style : soli…" at bounding box center [450, 205] width 541 height 269
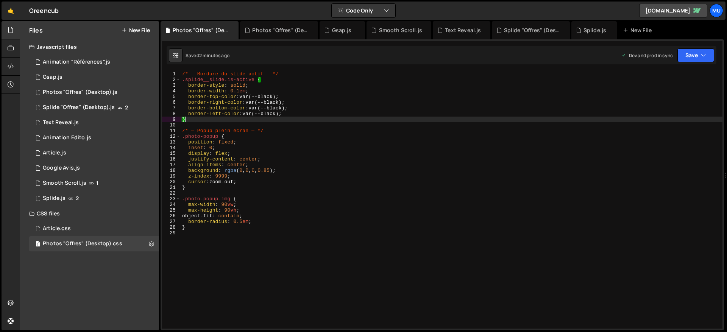
type textarea "}"
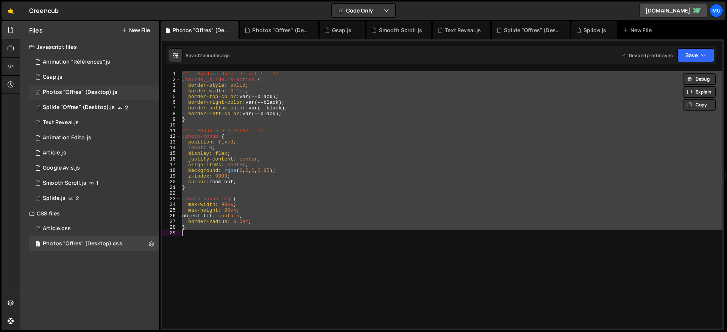
click at [78, 92] on div "Photos "Offres" (Desktop).js" at bounding box center [80, 92] width 75 height 7
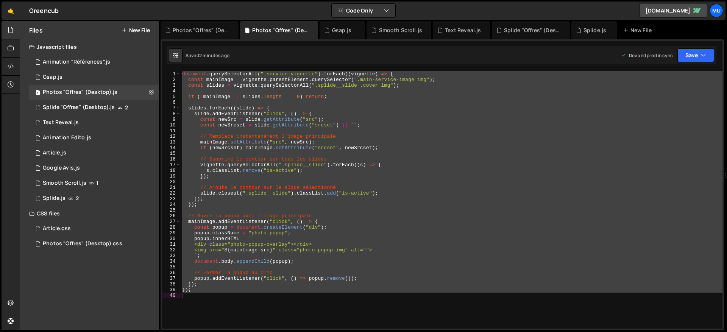
click at [278, 160] on div "document . querySelectorAll ( ".service-vignette" ) . forEach (( vignette ) => …" at bounding box center [450, 199] width 541 height 257
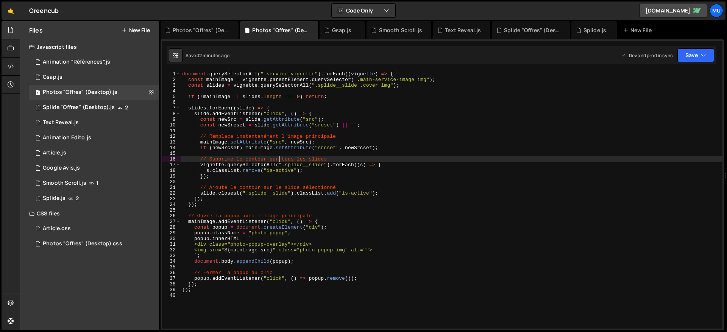
type textarea "});"
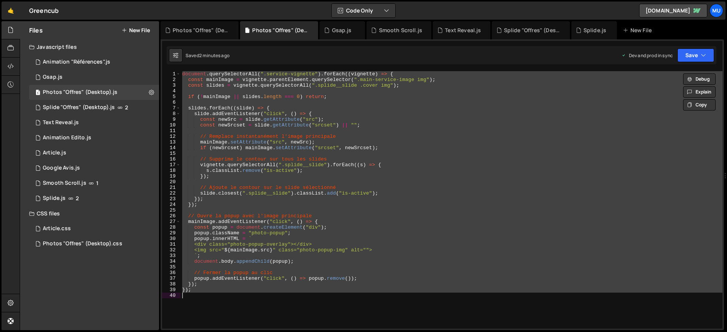
paste textarea
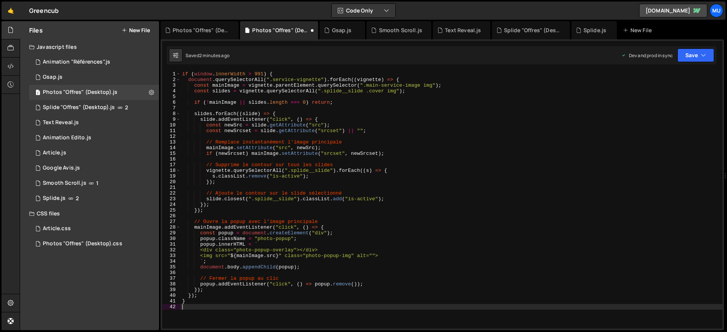
click at [290, 146] on div "if ( window . innerWidth > 991 ) { document . querySelectorAll ( ".service-vign…" at bounding box center [450, 205] width 541 height 269
type textarea "mainImage.setAttribute("src", newSrc);"
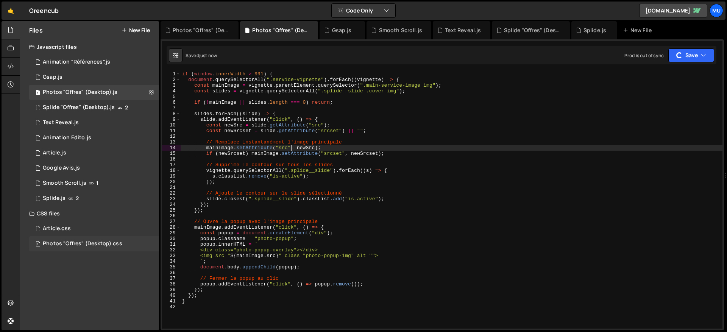
click at [70, 249] on div "1 Photos "Offres" (Desktop).css 0" at bounding box center [94, 243] width 130 height 15
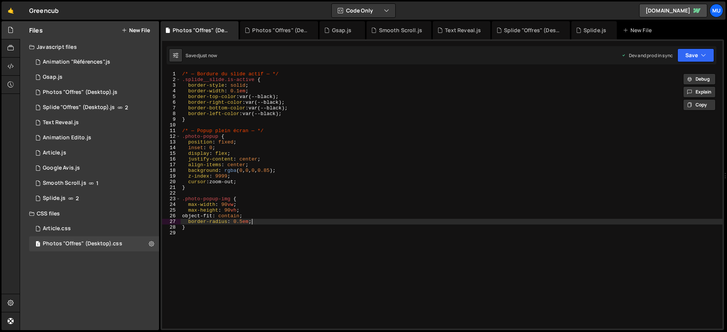
click at [317, 222] on div "/* — Bordure du slide actif — */ .splide__slide.is-active { border-style : soli…" at bounding box center [450, 205] width 541 height 269
type textarea "}"
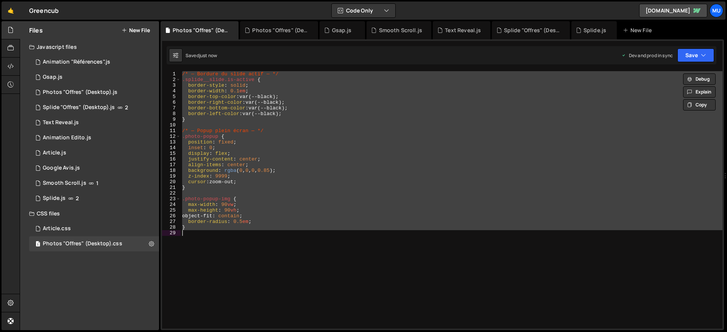
paste textarea
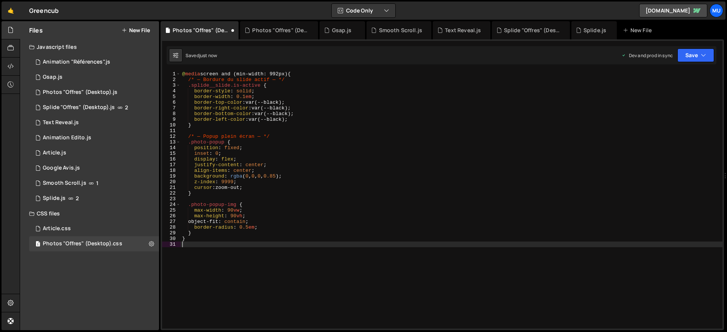
type textarea "}"
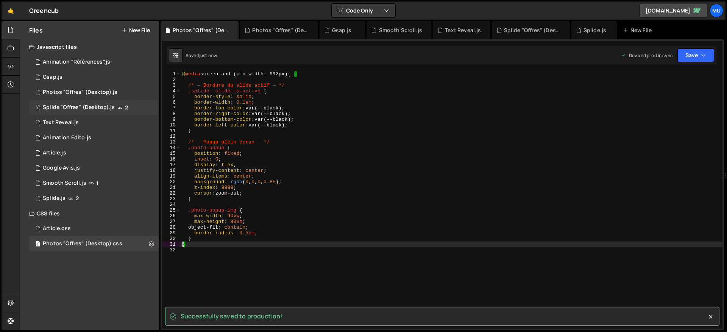
click at [70, 104] on div "Splide "Offres" (Desktop).js" at bounding box center [79, 107] width 72 height 7
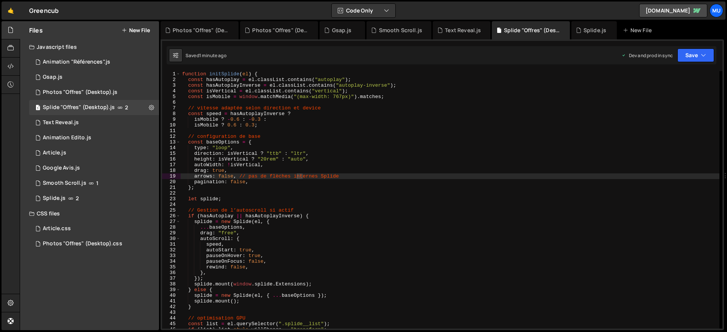
scroll to position [0, 0]
click at [244, 132] on div "function initSplide ( el ) { const hasAutoplay = el . classList . contains ( "a…" at bounding box center [449, 205] width 538 height 269
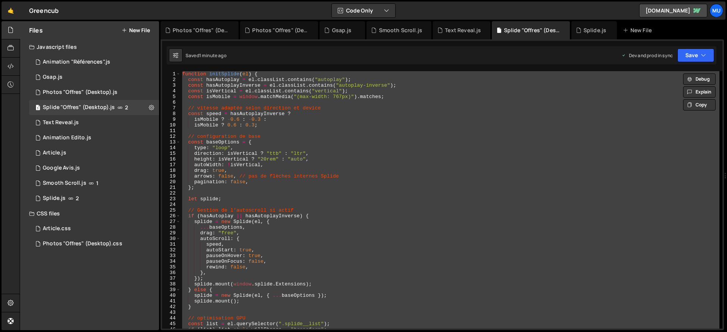
click at [446, 188] on div "function initSplide ( el ) { const hasAutoplay = el . classList . contains ( "a…" at bounding box center [449, 199] width 538 height 257
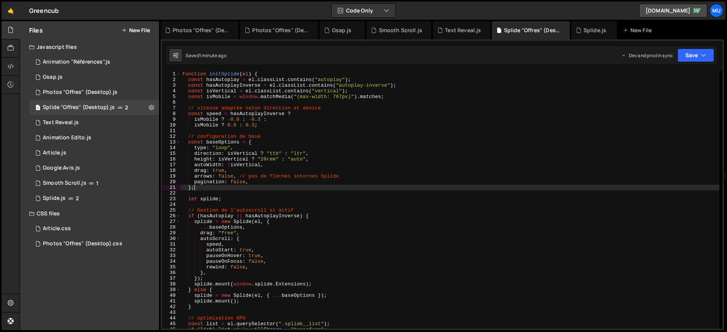
type textarea "});"
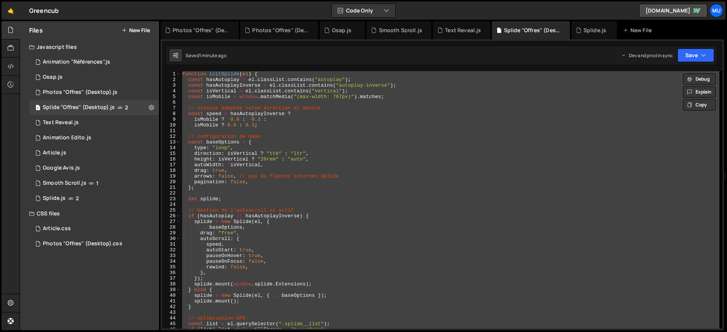
paste textarea
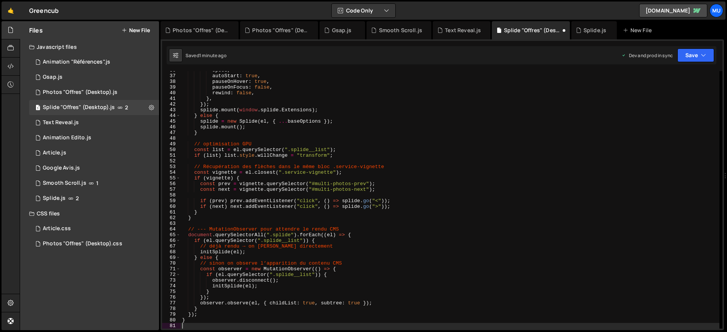
scroll to position [202, 0]
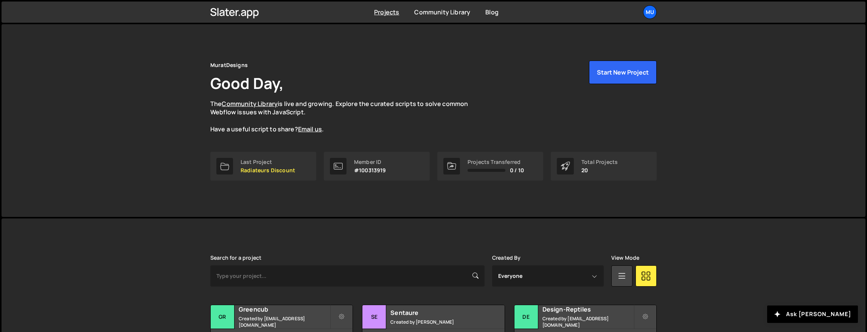
scroll to position [250, 0]
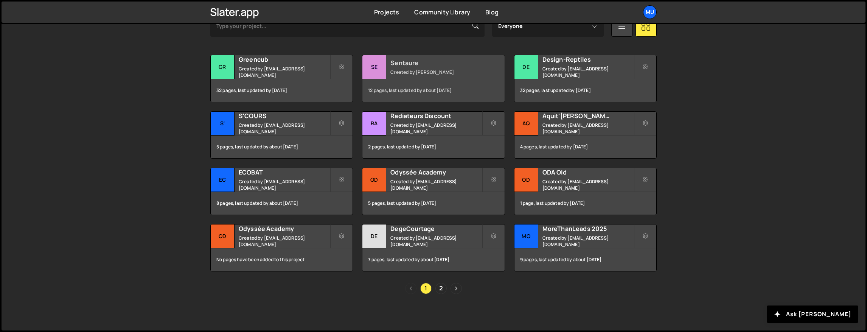
click at [400, 70] on small "Created by Thibaut Obert" at bounding box center [436, 72] width 91 height 6
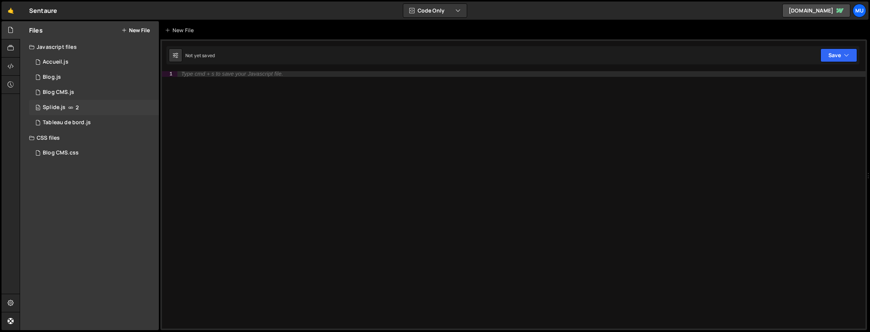
click at [50, 106] on div "Splide.js" at bounding box center [54, 107] width 23 height 7
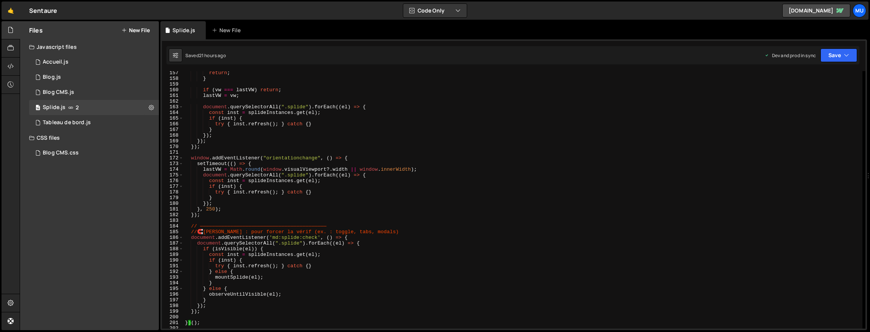
click at [295, 206] on div "return ; } if ( vw === lastVW ) return ; lastVW = vw ; document . querySelector…" at bounding box center [523, 204] width 679 height 269
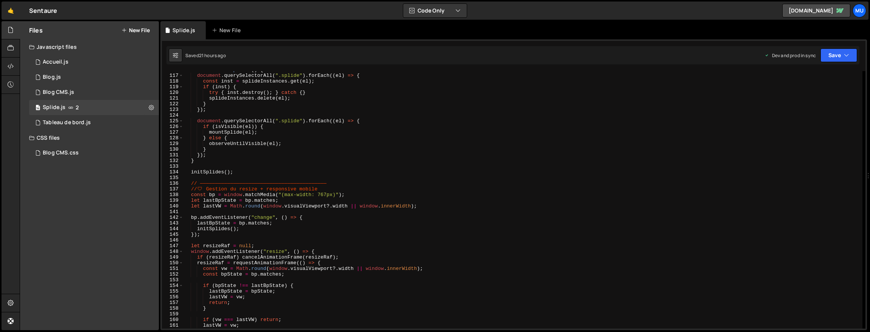
click at [295, 206] on div "function initSplides ( ) { document . querySelectorAll ( ".splide" ) . forEach …" at bounding box center [523, 201] width 679 height 269
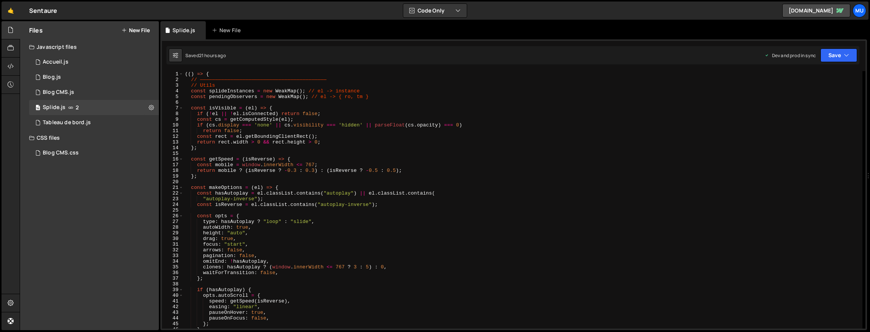
click at [295, 205] on div "(( ) => { // —————————————————————————————————————————— // Utils const splideIn…" at bounding box center [523, 205] width 679 height 269
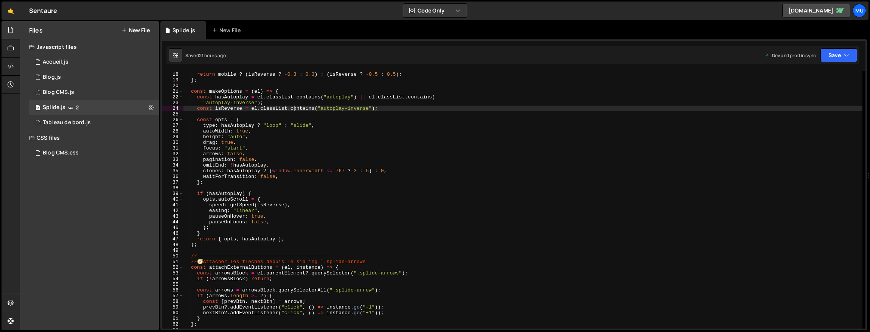
scroll to position [120, 0]
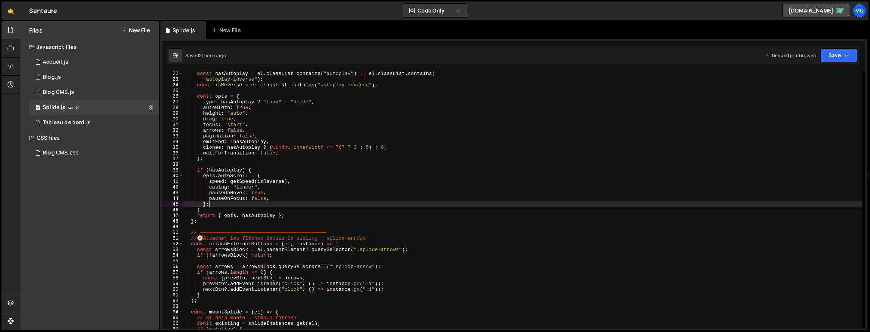
click at [295, 202] on div "const hasAutoplay = el . classList . contains ( "autoplay" ) || el . classList …" at bounding box center [523, 205] width 679 height 269
type textarea "})();"
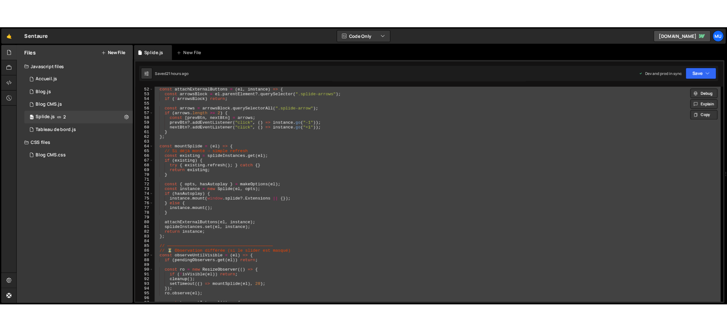
scroll to position [0, 0]
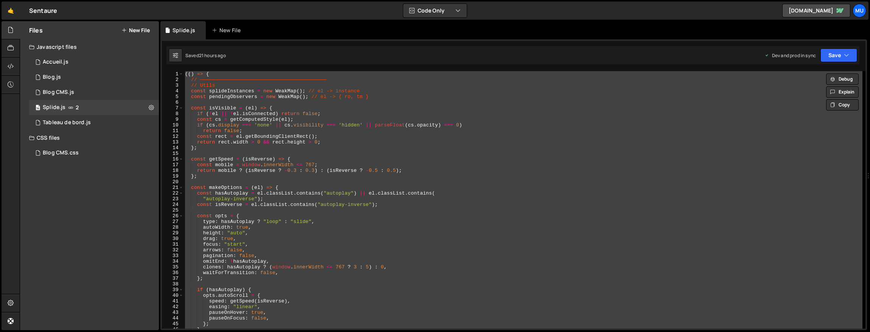
click at [300, 154] on div "(( ) => { // —————————————————————————————————————————— // Utils const splideIn…" at bounding box center [523, 199] width 679 height 257
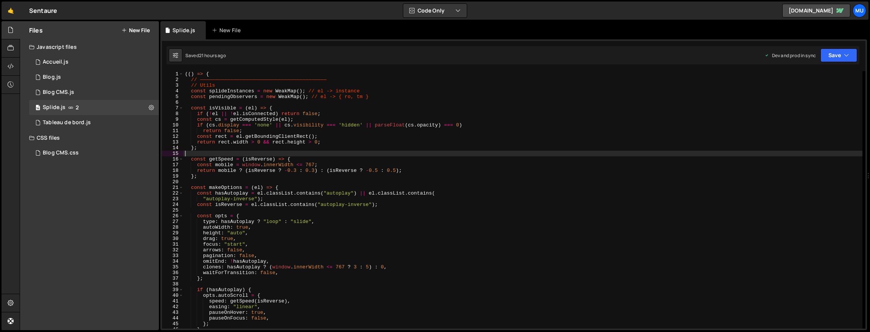
click at [324, 143] on div "(( ) => { // —————————————————————————————————————————— // Utils const splideIn…" at bounding box center [523, 205] width 679 height 269
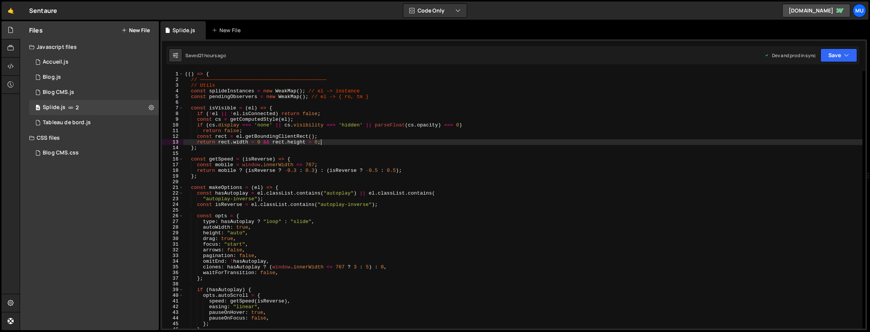
type textarea "})();"
